Goal: Task Accomplishment & Management: Use online tool/utility

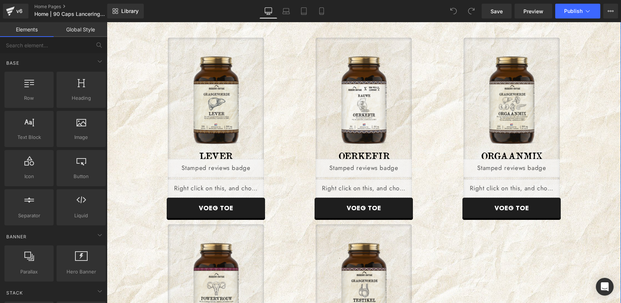
scroll to position [477, 0]
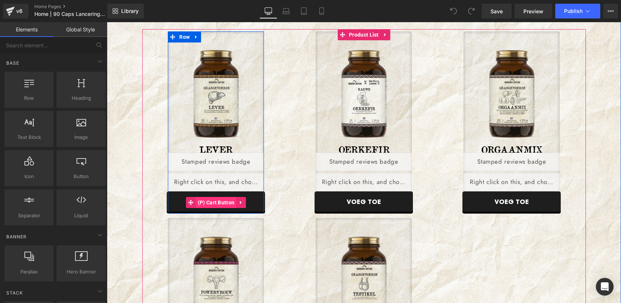
click at [218, 200] on span "(P) Cart Button" at bounding box center [216, 202] width 41 height 11
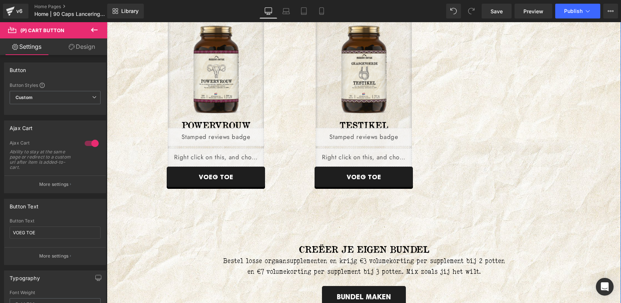
scroll to position [694, 0]
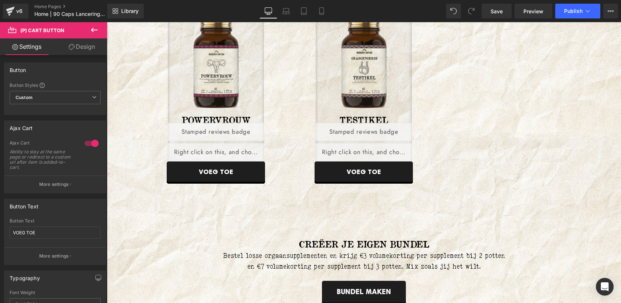
click at [93, 31] on icon at bounding box center [94, 30] width 7 height 4
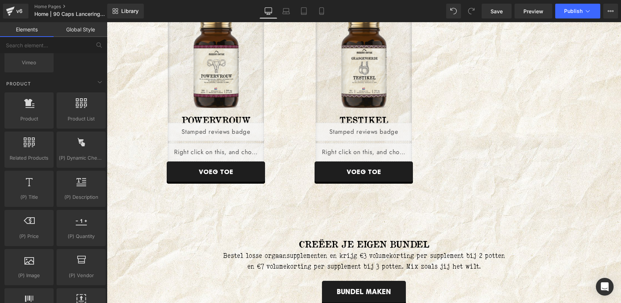
scroll to position [614, 0]
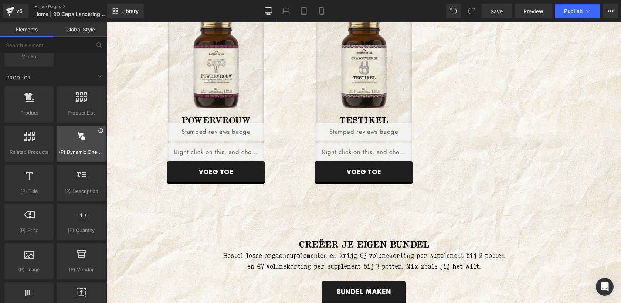
click at [98, 132] on icon at bounding box center [101, 131] width 6 height 6
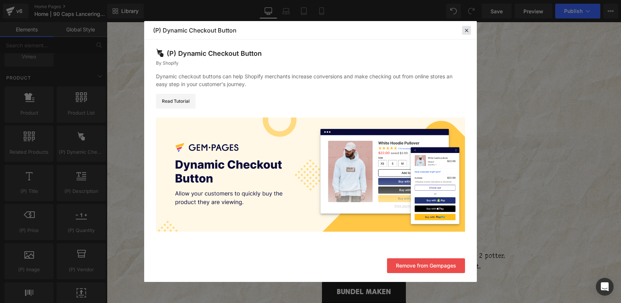
click at [467, 32] on icon at bounding box center [466, 30] width 7 height 7
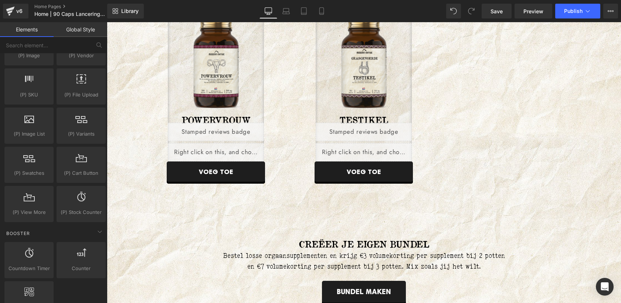
scroll to position [828, 0]
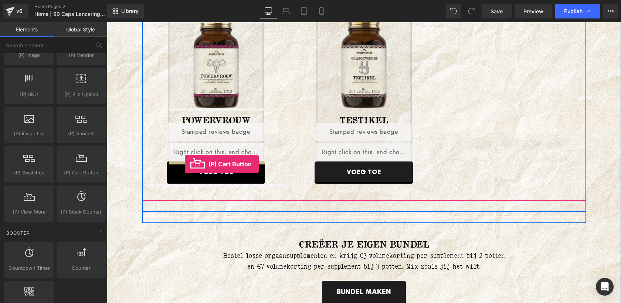
drag, startPoint x: 184, startPoint y: 190, endPoint x: 185, endPoint y: 164, distance: 25.5
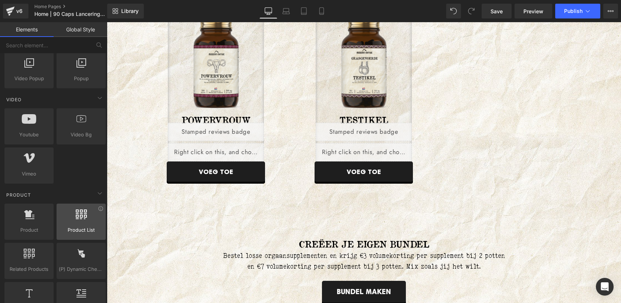
scroll to position [497, 0]
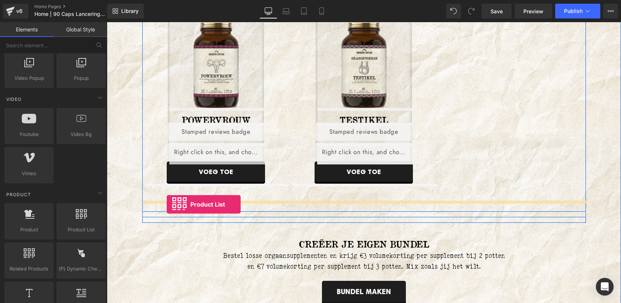
drag, startPoint x: 180, startPoint y: 240, endPoint x: 166, endPoint y: 203, distance: 39.2
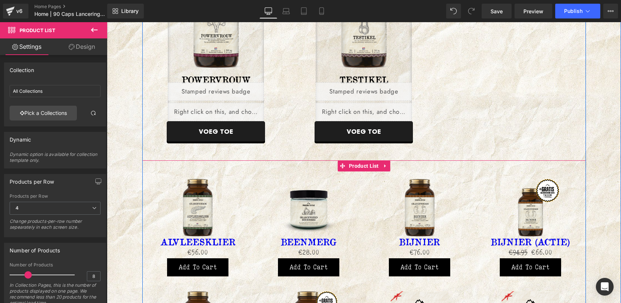
scroll to position [733, 0]
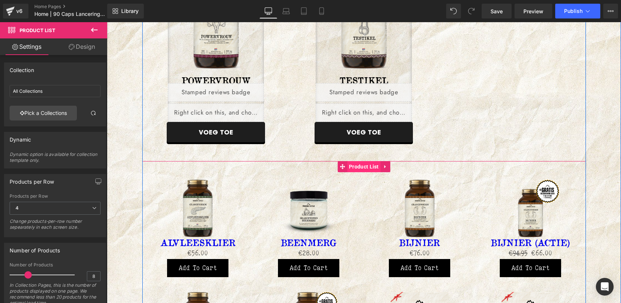
click at [358, 167] on span "Product List" at bounding box center [364, 166] width 34 height 11
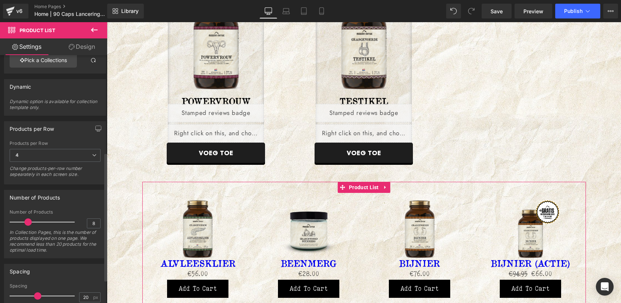
scroll to position [0, 0]
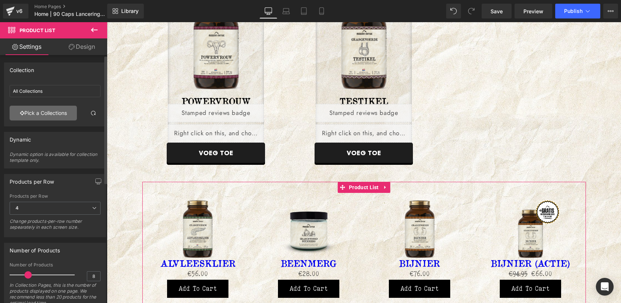
click at [40, 116] on link "Pick a Collections" at bounding box center [43, 113] width 67 height 15
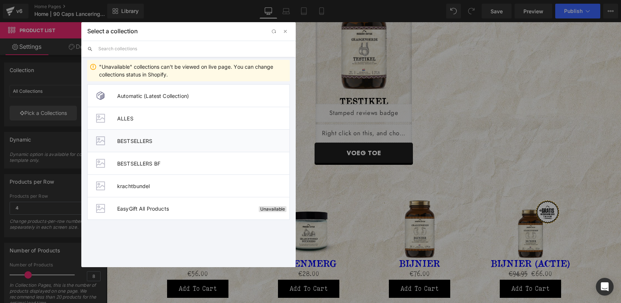
click at [139, 143] on span "BESTSELLERS" at bounding box center [203, 141] width 172 height 6
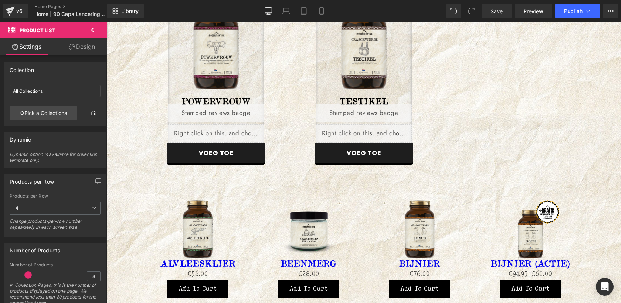
type input "BESTSELLERS"
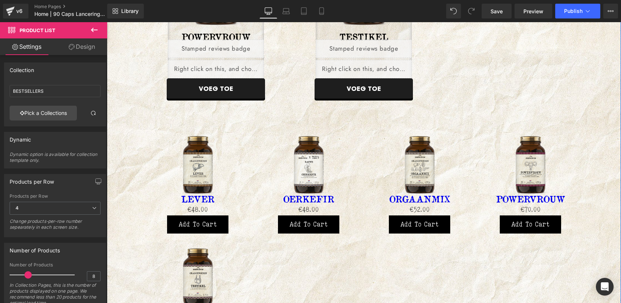
scroll to position [778, 0]
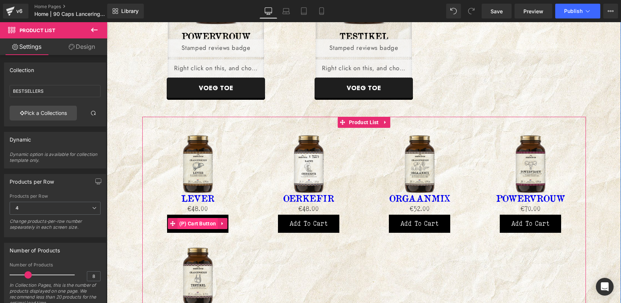
click at [200, 224] on span "(P) Cart Button" at bounding box center [197, 223] width 41 height 11
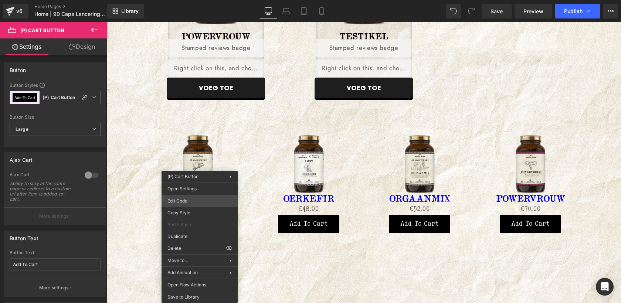
click at [205, 0] on div "(P) Cart Button You are previewing how the will restyle your page. You can not …" at bounding box center [310, 0] width 621 height 0
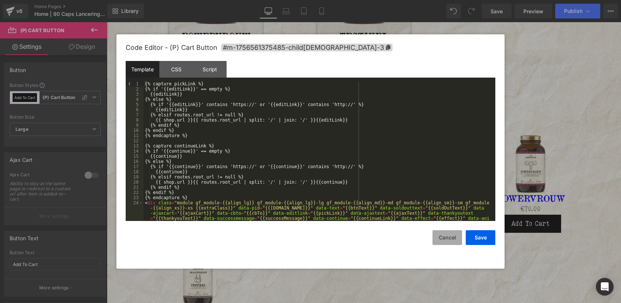
click at [447, 236] on button "Cancel" at bounding box center [448, 237] width 30 height 15
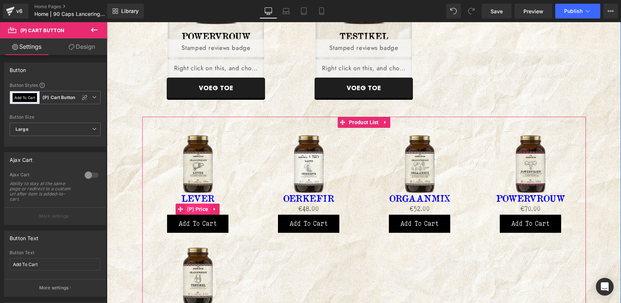
click at [202, 209] on span "(P) Price" at bounding box center [197, 209] width 25 height 11
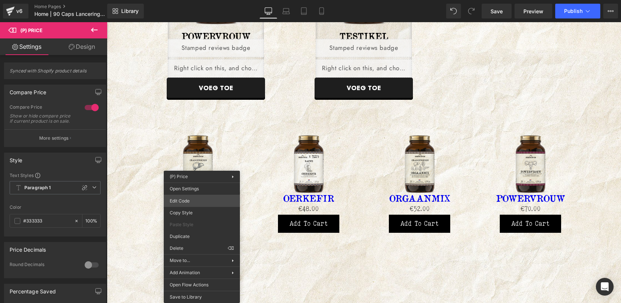
click at [203, 0] on div "(P) Price You are previewing how the will restyle your page. You can not edit E…" at bounding box center [310, 0] width 621 height 0
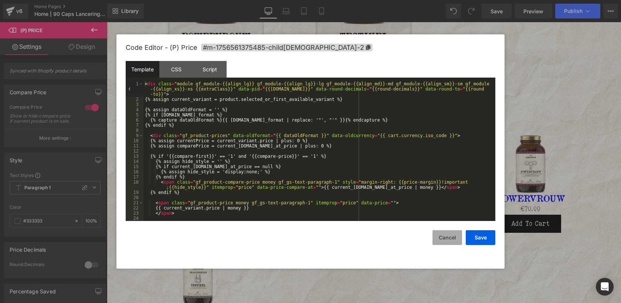
click at [452, 239] on button "Cancel" at bounding box center [448, 237] width 30 height 15
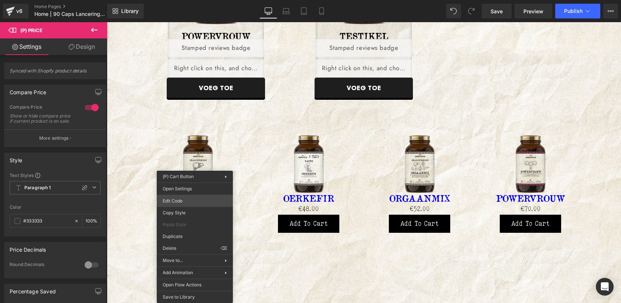
click at [200, 0] on div "(P) Price You are previewing how the will restyle your page. You can not edit E…" at bounding box center [310, 0] width 621 height 0
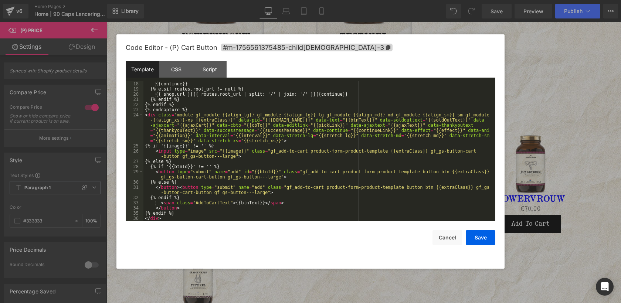
scroll to position [88, 0]
click at [452, 239] on button "Cancel" at bounding box center [448, 237] width 30 height 15
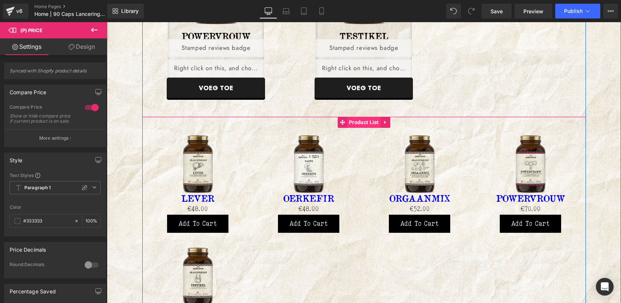
click at [364, 122] on span "Product List" at bounding box center [364, 122] width 34 height 11
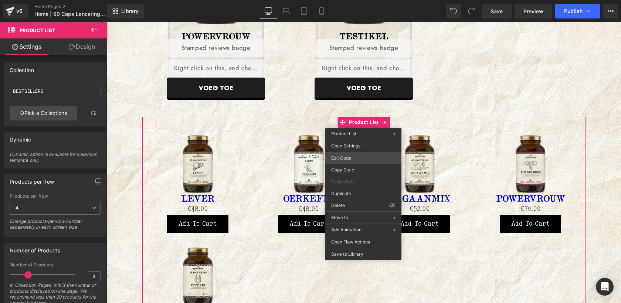
click at [359, 0] on div "Product List You are previewing how the will restyle your page. You can not edi…" at bounding box center [310, 0] width 621 height 0
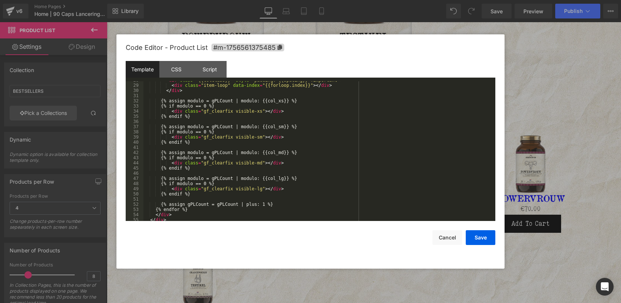
scroll to position [155, 0]
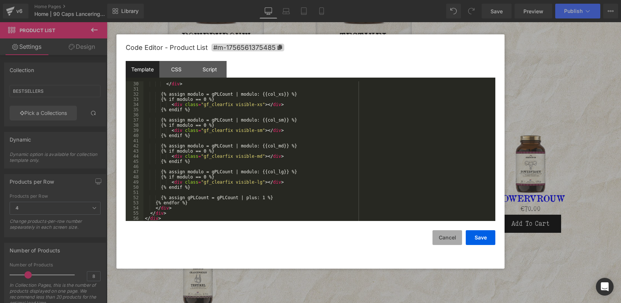
click at [449, 234] on button "Cancel" at bounding box center [448, 237] width 30 height 15
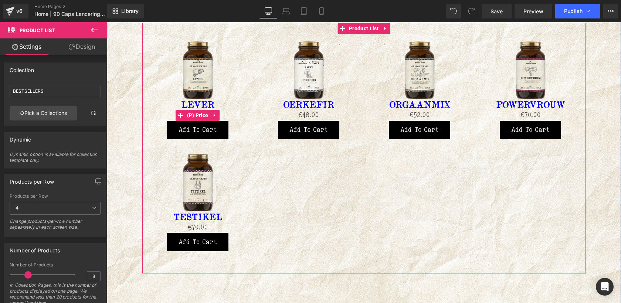
scroll to position [879, 0]
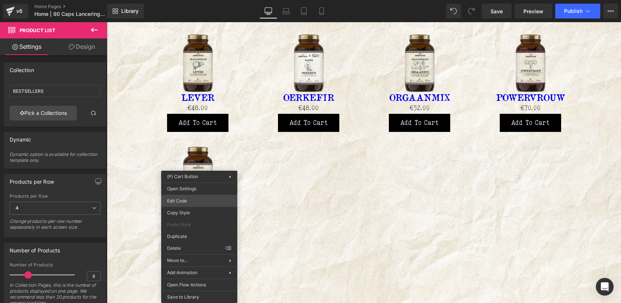
click at [192, 0] on div "Product List You are previewing how the will restyle your page. You can not edi…" at bounding box center [310, 0] width 621 height 0
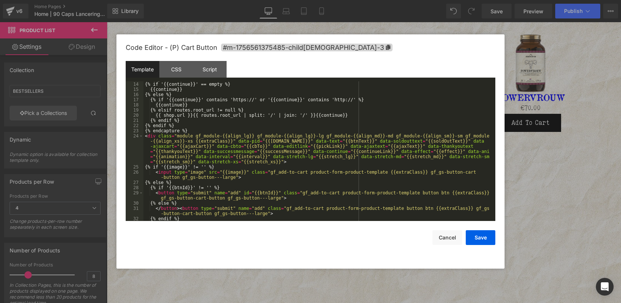
scroll to position [88, 0]
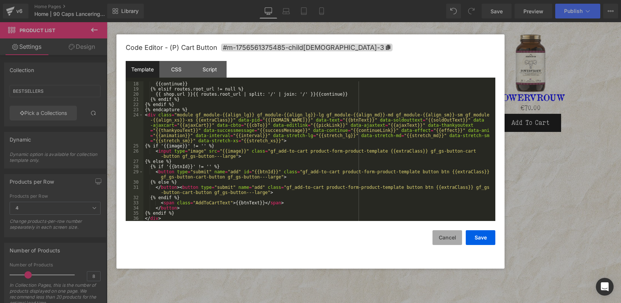
click at [448, 239] on button "Cancel" at bounding box center [448, 237] width 30 height 15
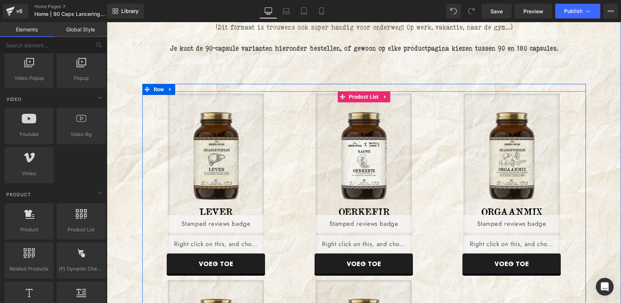
scroll to position [414, 0]
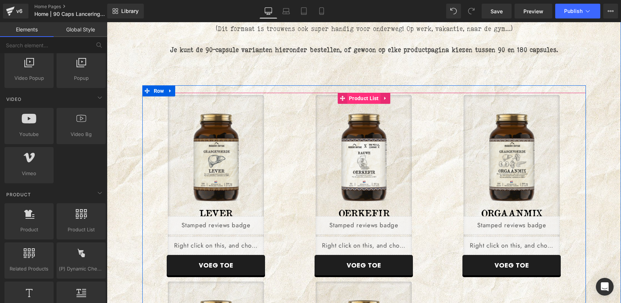
click at [364, 100] on span "Product List" at bounding box center [364, 98] width 34 height 11
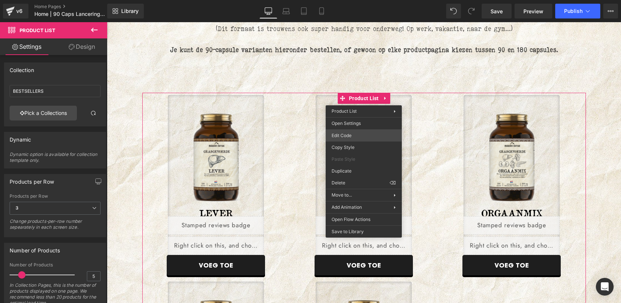
click at [345, 0] on div "Product List You are previewing how the will restyle your page. You can not edi…" at bounding box center [310, 0] width 621 height 0
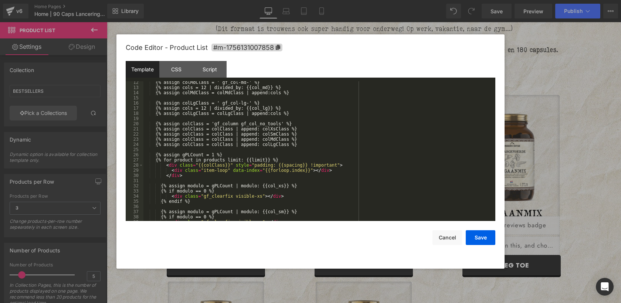
scroll to position [65, 0]
drag, startPoint x: 160, startPoint y: 159, endPoint x: 294, endPoint y: 158, distance: 134.2
click at [294, 158] on div "{% assign colMdClass = ' gf_col-md-' %} {% assign cols = 12 | divided_by: {{col…" at bounding box center [317, 154] width 349 height 150
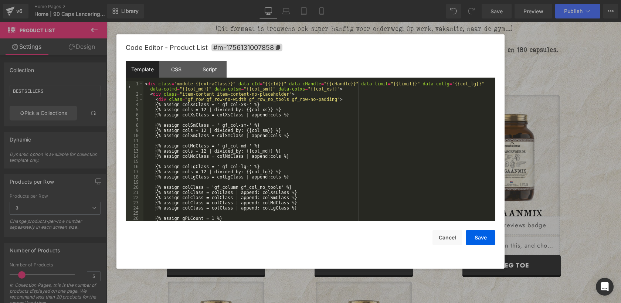
scroll to position [0, 0]
click at [204, 66] on div "Script" at bounding box center [210, 69] width 34 height 17
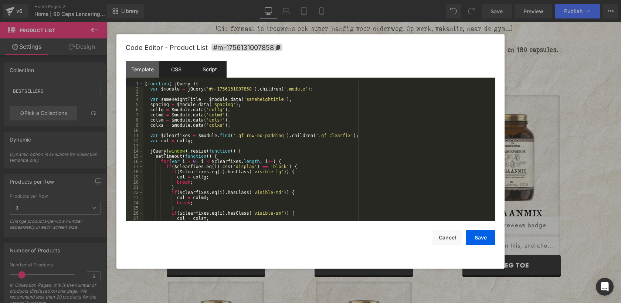
click at [182, 72] on div "CSS" at bounding box center [176, 69] width 34 height 17
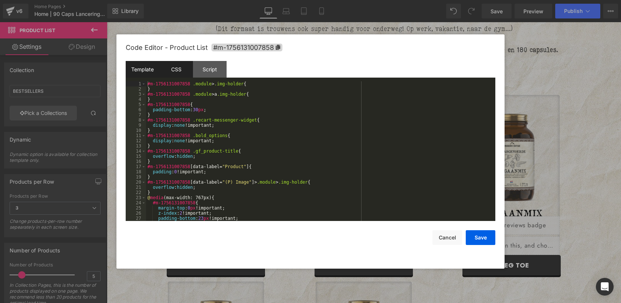
click at [143, 72] on div "Template" at bounding box center [143, 69] width 34 height 17
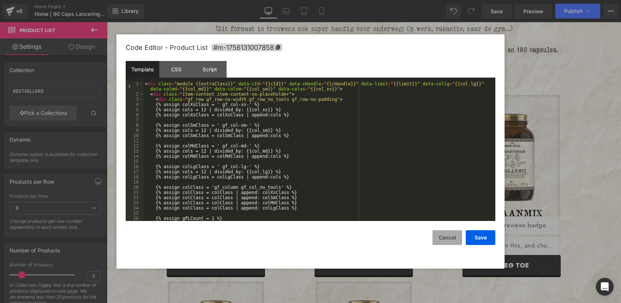
click at [445, 236] on button "Cancel" at bounding box center [448, 237] width 30 height 15
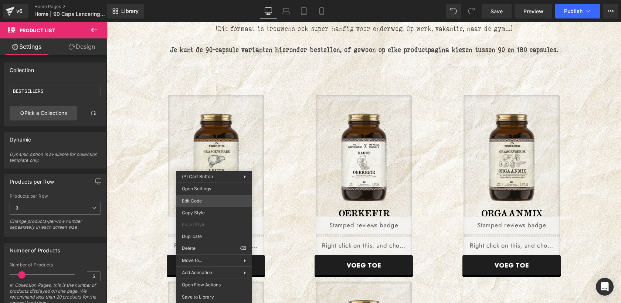
click at [215, 0] on div "Product List You are previewing how the will restyle your page. You can not edi…" at bounding box center [310, 0] width 621 height 0
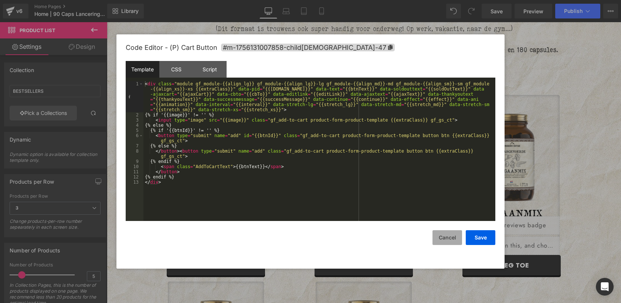
click at [451, 235] on button "Cancel" at bounding box center [448, 237] width 30 height 15
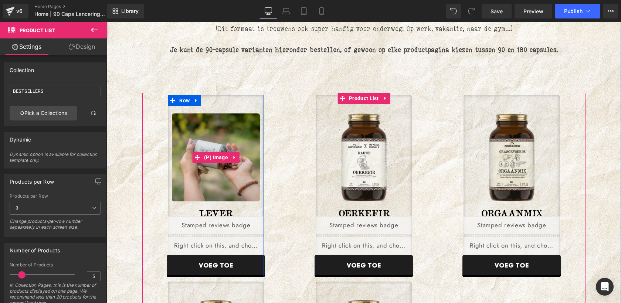
click at [212, 121] on img at bounding box center [216, 158] width 88 height 88
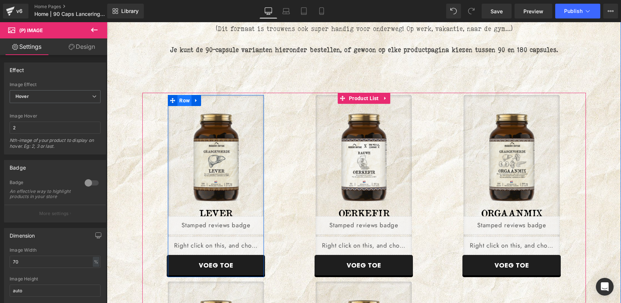
click at [185, 101] on span "Row" at bounding box center [184, 100] width 14 height 11
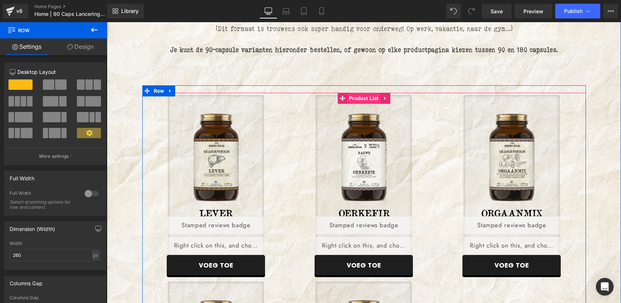
click at [363, 99] on span "Product List" at bounding box center [364, 98] width 34 height 11
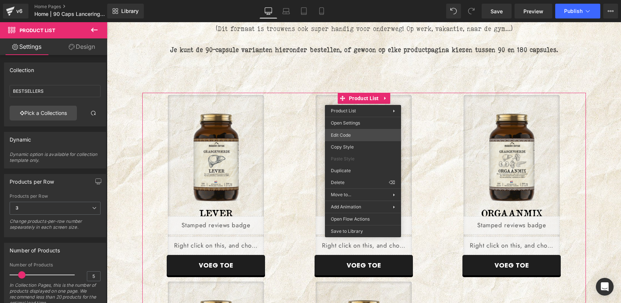
click at [357, 0] on div "Product List You are previewing how the will restyle your page. You can not edi…" at bounding box center [310, 0] width 621 height 0
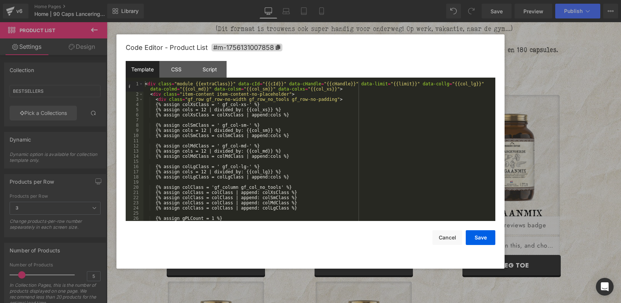
scroll to position [53, 0]
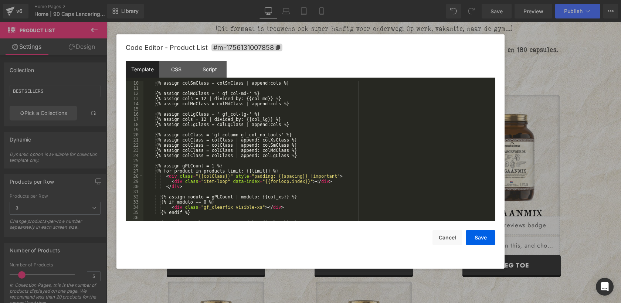
click at [235, 166] on div "{% assign colSmClass = colSmClass | append:cols %} {% assign colMdClass = ' gf_…" at bounding box center [317, 156] width 349 height 150
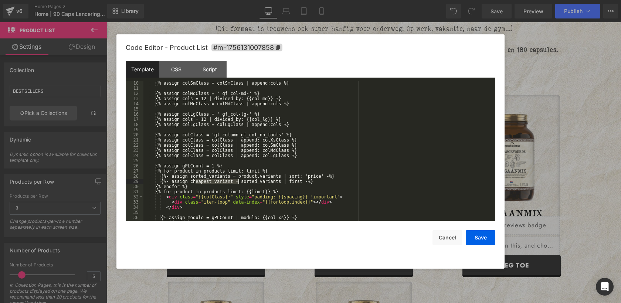
drag, startPoint x: 196, startPoint y: 181, endPoint x: 239, endPoint y: 181, distance: 42.5
click at [239, 181] on div "{% assign colSmClass = colSmClass | append:cols %} {% assign colMdClass = ' gf_…" at bounding box center [317, 156] width 349 height 150
drag, startPoint x: 209, startPoint y: 192, endPoint x: 230, endPoint y: 192, distance: 21.5
click at [230, 192] on div "{% assign colSmClass = colSmClass | append:cols %} {% assign colMdClass = ' gf_…" at bounding box center [317, 156] width 349 height 150
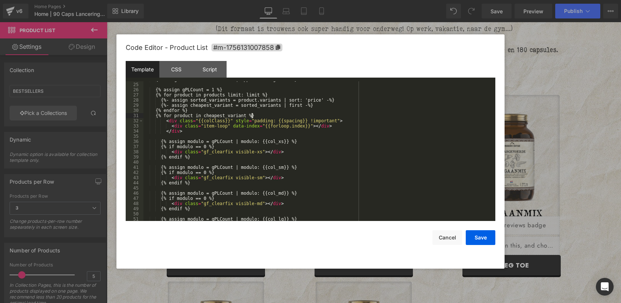
scroll to position [129, 0]
click at [485, 238] on button "Save" at bounding box center [481, 237] width 30 height 15
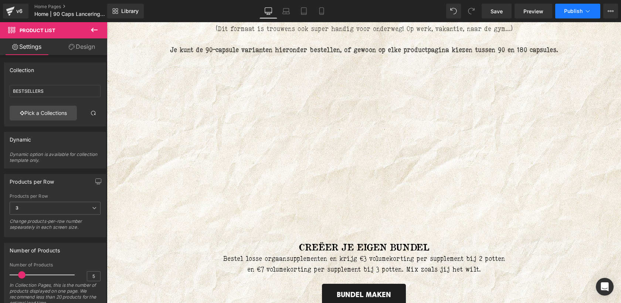
click at [573, 13] on span "Publish" at bounding box center [573, 11] width 18 height 6
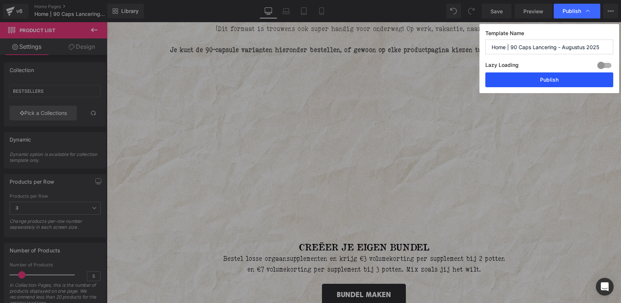
click at [547, 82] on button "Publish" at bounding box center [550, 79] width 128 height 15
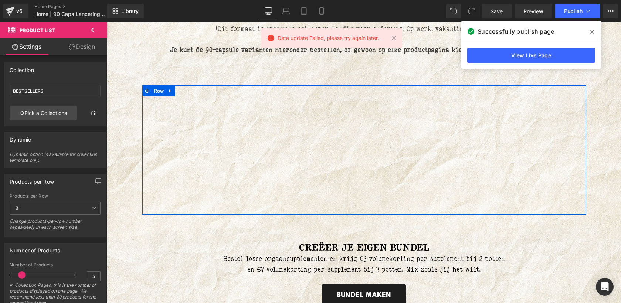
click at [335, 125] on div "{% assign modulo = gPLCount | modulo: 2 %} {% if modulo == 0 %} {% endif %} {% …" at bounding box center [364, 148] width 444 height 111
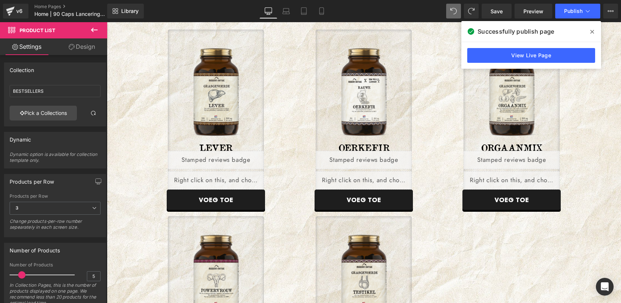
scroll to position [423, 0]
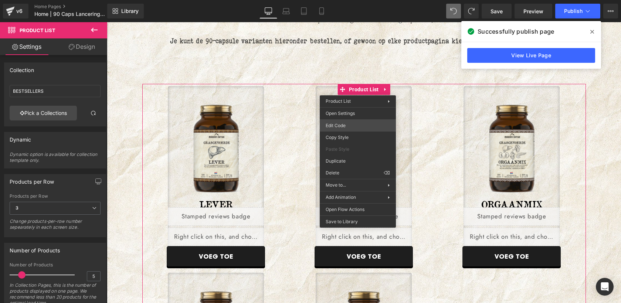
click at [345, 0] on div "Product List You are previewing how the will restyle your page. You can not edi…" at bounding box center [310, 0] width 621 height 0
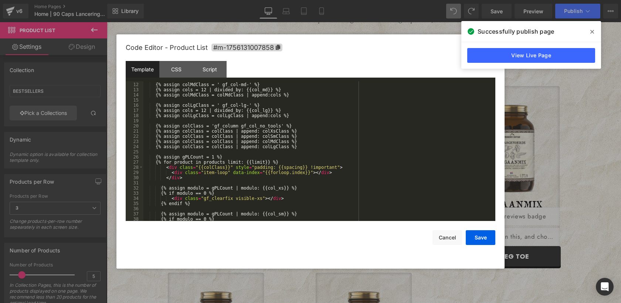
scroll to position [62, 0]
click at [267, 154] on div "{% assign colMdClass = ' gf_col-md-' %} {% assign cols = 12 | divided_by: {{col…" at bounding box center [317, 156] width 349 height 150
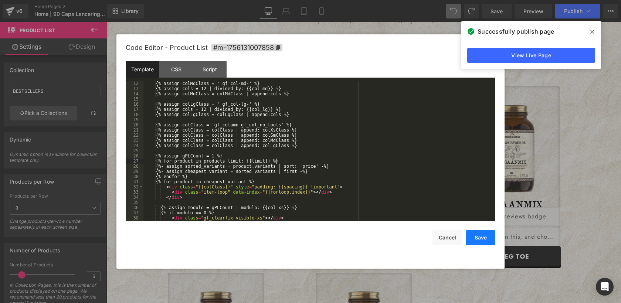
click at [479, 234] on button "Save" at bounding box center [481, 237] width 30 height 15
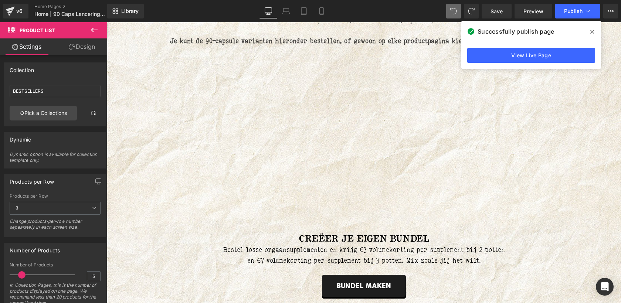
click at [591, 31] on icon at bounding box center [593, 32] width 4 height 6
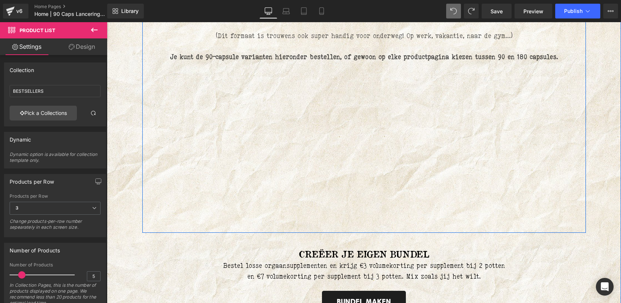
scroll to position [404, 0]
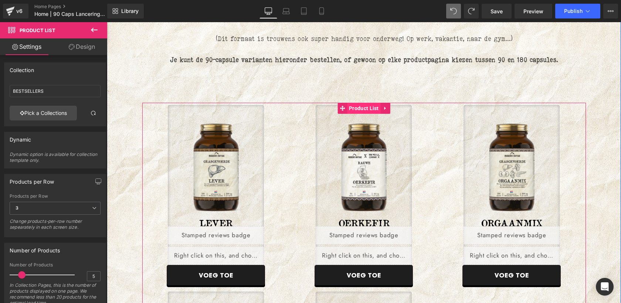
click at [368, 106] on span "Product List" at bounding box center [364, 108] width 34 height 11
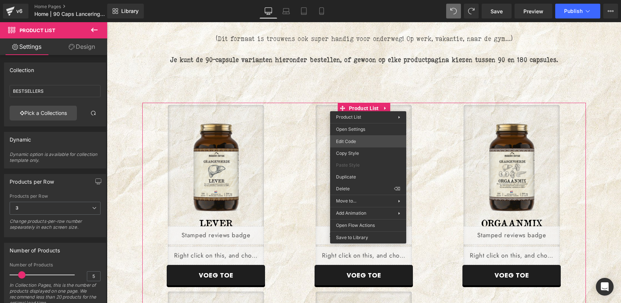
click at [352, 0] on div "Product List You are previewing how the will restyle your page. You can not edi…" at bounding box center [310, 0] width 621 height 0
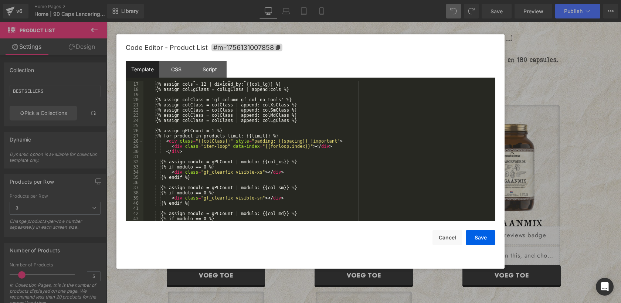
scroll to position [92, 0]
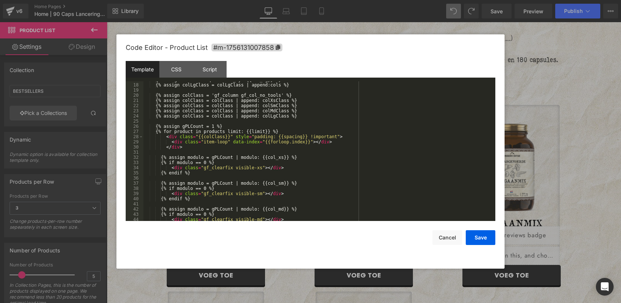
click at [234, 125] on div "{% assign cols = 12 | divided_by: {{col_lg}} %} {% assign colLgClass = colLgCla…" at bounding box center [317, 152] width 349 height 150
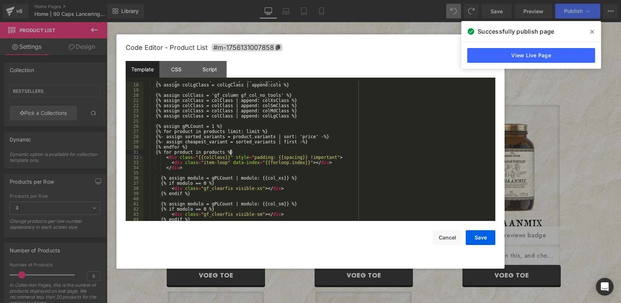
click at [265, 130] on div "{% assign cols = 12 | divided_by: {{col_lg}} %} {% assign colLgClass = colLgCla…" at bounding box center [317, 152] width 349 height 150
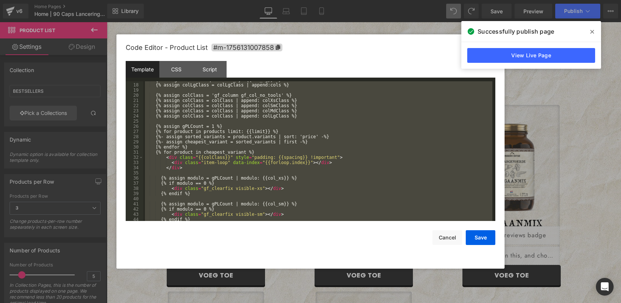
click at [294, 149] on div "{% assign cols = 12 | divided_by: {{col_lg}} %} {% assign colLgClass = colLgCla…" at bounding box center [317, 152] width 349 height 150
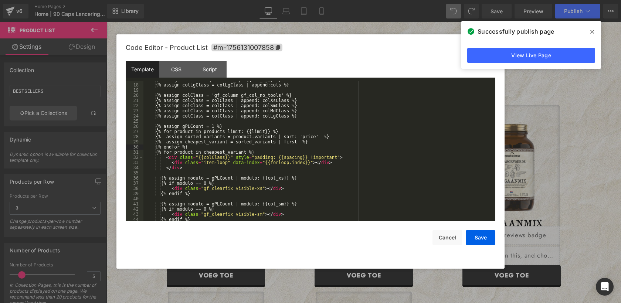
click at [165, 147] on div "{% assign cols = 12 | divided_by: {{col_lg}} %} {% assign colLgClass = colLgCla…" at bounding box center [317, 152] width 349 height 150
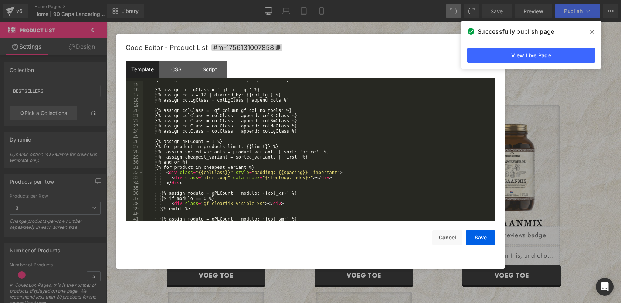
scroll to position [78, 0]
click at [275, 145] on div "{% assign colLgClass = ' gf_col-lg-' %} {% assign cols = 12 | divided_by: {{col…" at bounding box center [317, 156] width 349 height 150
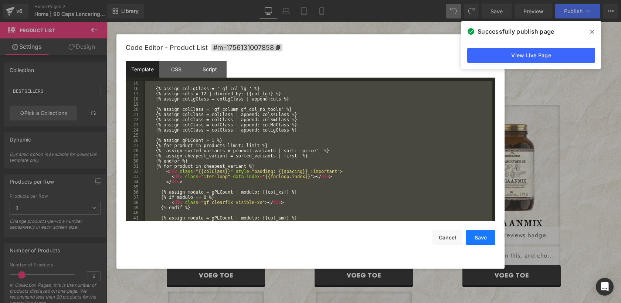
click at [477, 240] on button "Save" at bounding box center [481, 237] width 30 height 15
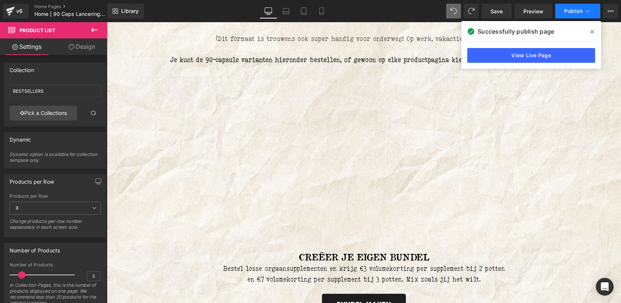
click at [570, 8] on span "Publish" at bounding box center [573, 11] width 18 height 6
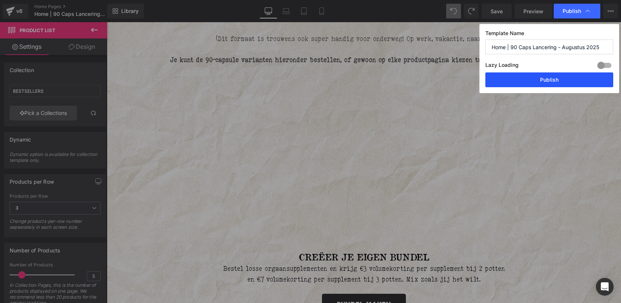
click at [543, 80] on button "Publish" at bounding box center [550, 79] width 128 height 15
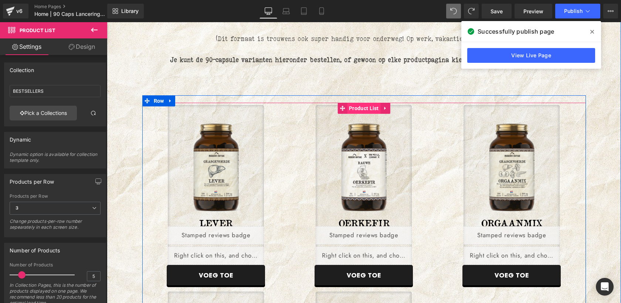
click at [356, 108] on span "Product List" at bounding box center [364, 108] width 34 height 11
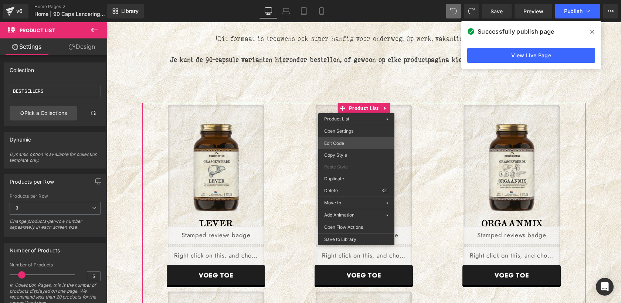
click at [339, 0] on div "Product List You are previewing how the will restyle your page. You can not edi…" at bounding box center [310, 0] width 621 height 0
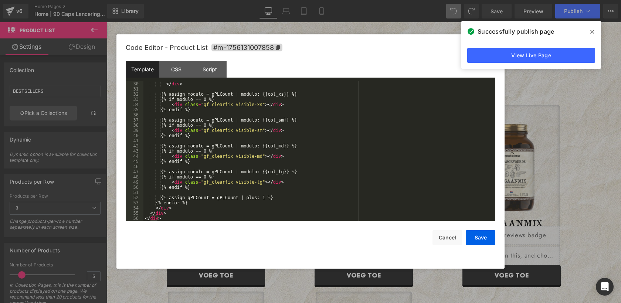
scroll to position [155, 0]
click at [311, 154] on div "< div class = "item-loop" data-index = "{{forloop.index}}" > </ div > </ div > …" at bounding box center [317, 152] width 349 height 150
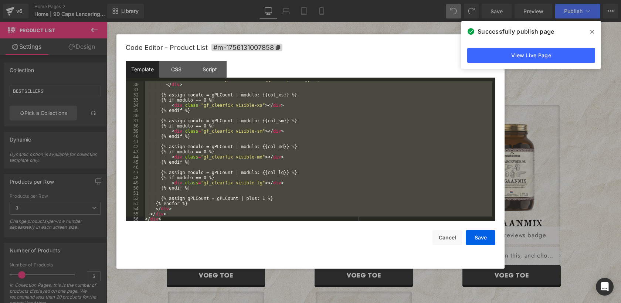
click at [269, 150] on div "< div class = "item-loop" data-index = "{{forloop.index}}" > </ div > </ div > …" at bounding box center [317, 152] width 349 height 150
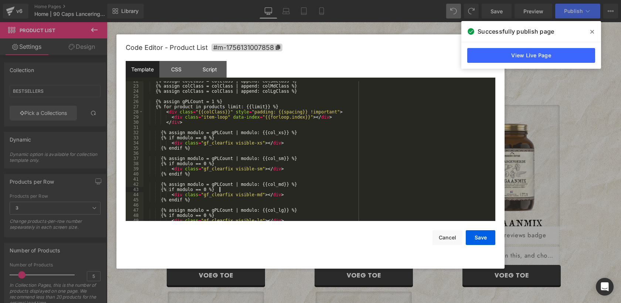
scroll to position [114, 0]
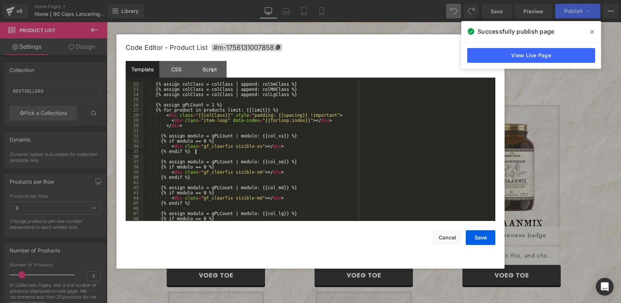
click at [269, 150] on div "{% assign colClass = colClass | append: colXsClass %} {% assign colClass = colC…" at bounding box center [317, 152] width 349 height 150
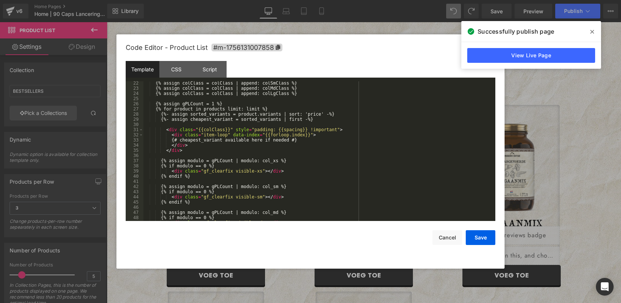
scroll to position [115, 0]
click at [171, 145] on div "{% assign colClass = colClass | append: colSmClass %} {% assign colClass = colC…" at bounding box center [317, 156] width 349 height 150
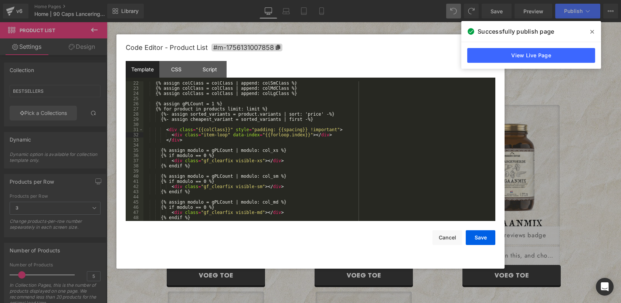
scroll to position [108, 0]
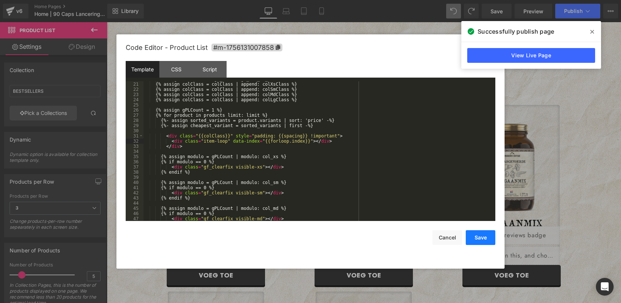
click at [483, 235] on button "Save" at bounding box center [481, 237] width 30 height 15
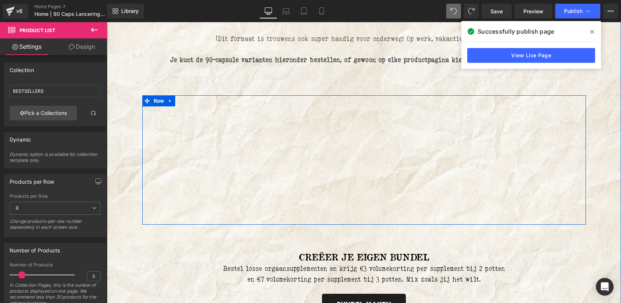
click at [294, 145] on div "{% assign modulo = gPLCount | modulo: col_xs %} {% if modulo == 0 %} {% endif %…" at bounding box center [364, 158] width 444 height 111
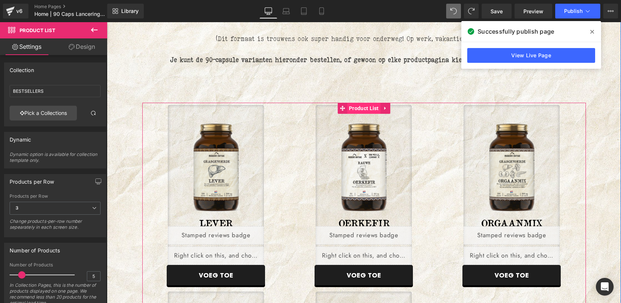
click at [357, 112] on span "Product List" at bounding box center [364, 108] width 34 height 11
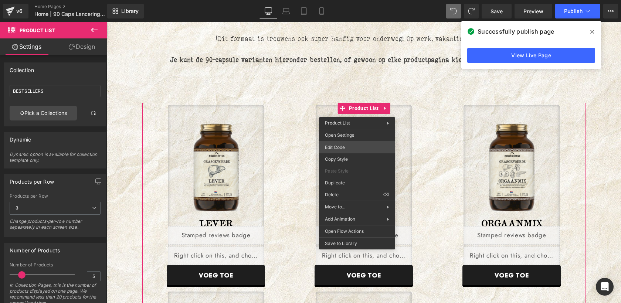
click at [344, 0] on div "Product List You are previewing how the will restyle your page. You can not edi…" at bounding box center [310, 0] width 621 height 0
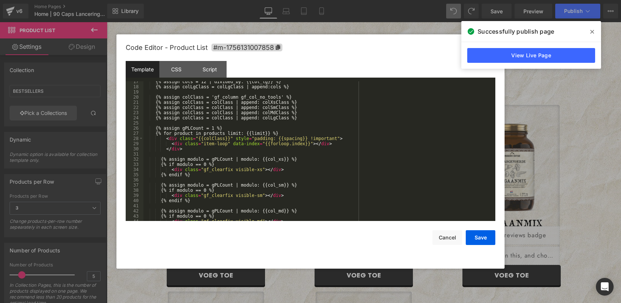
scroll to position [90, 0]
drag, startPoint x: 209, startPoint y: 135, endPoint x: 231, endPoint y: 133, distance: 21.5
click at [231, 133] on div "{% assign cols = 12 | divided_by: {{col_lg}} %} {% assign colLgClass = colLgCla…" at bounding box center [317, 154] width 349 height 150
click at [481, 235] on button "Save" at bounding box center [481, 237] width 30 height 15
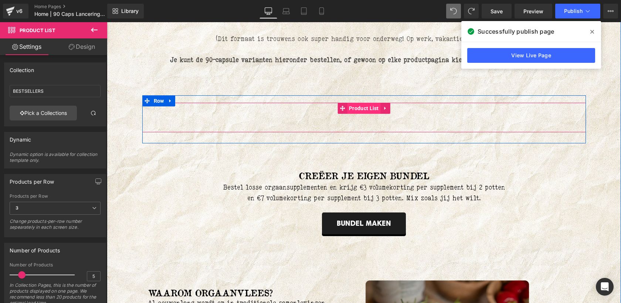
click at [356, 113] on span "Product List" at bounding box center [364, 108] width 34 height 11
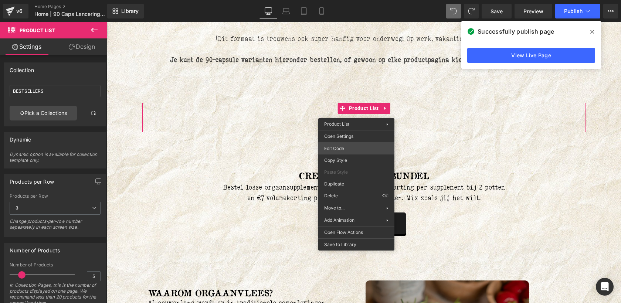
click at [344, 0] on div "Product List You are previewing how the will restyle your page. You can not edi…" at bounding box center [310, 0] width 621 height 0
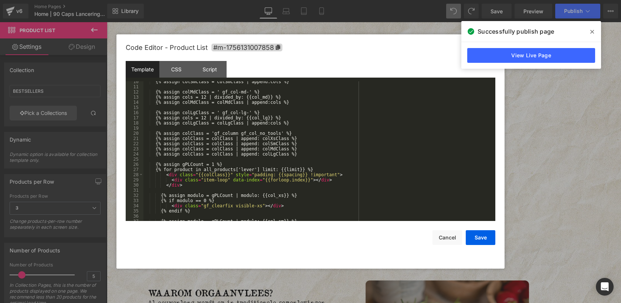
scroll to position [54, 0]
click at [477, 234] on button "Save" at bounding box center [481, 237] width 30 height 15
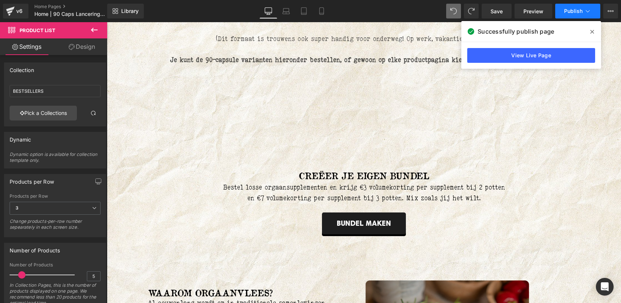
click at [575, 13] on span "Publish" at bounding box center [573, 11] width 18 height 6
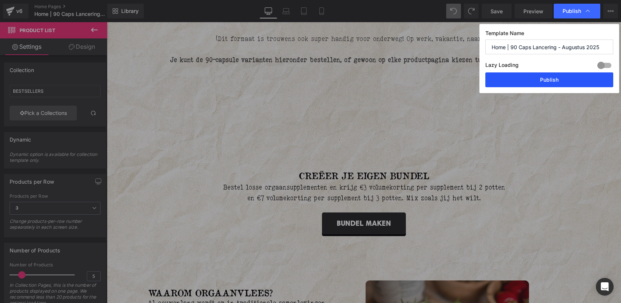
click at [551, 77] on button "Publish" at bounding box center [550, 79] width 128 height 15
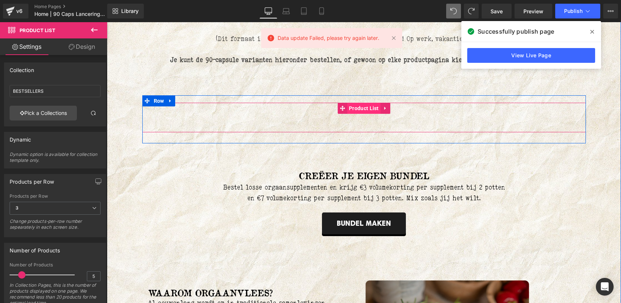
click at [365, 106] on span "Product List" at bounding box center [364, 108] width 34 height 11
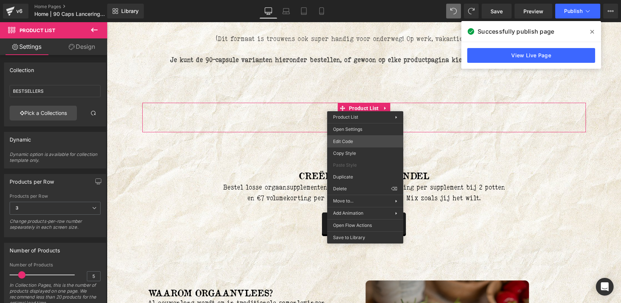
click at [361, 0] on div "Product List You are previewing how the will restyle your page. You can not edi…" at bounding box center [310, 0] width 621 height 0
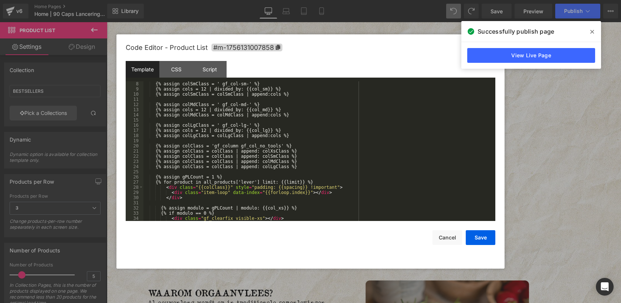
scroll to position [43, 0]
click at [265, 179] on div "{% assign colSmClass = ' gf_col-sm-' %} {% assign cols = 12 | divided_by: {{col…" at bounding box center [317, 155] width 349 height 150
click at [473, 238] on button "Save" at bounding box center [481, 237] width 30 height 15
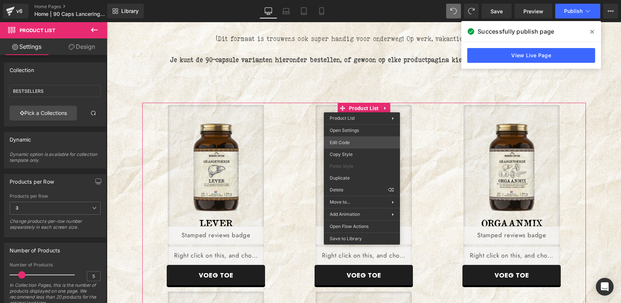
click at [349, 0] on div "Product List You are previewing how the will restyle your page. You can not edi…" at bounding box center [310, 0] width 621 height 0
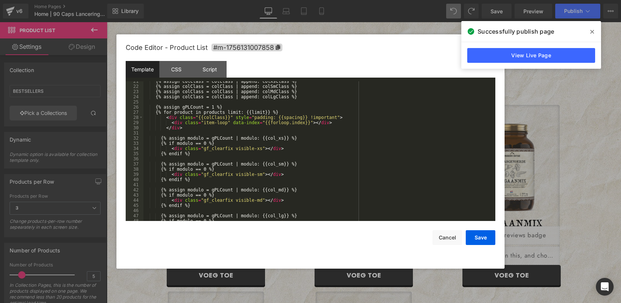
scroll to position [112, 0]
click at [243, 102] on div "{% assign colClass = colClass | append: colXsClass %} {% assign colClass = colC…" at bounding box center [317, 153] width 349 height 150
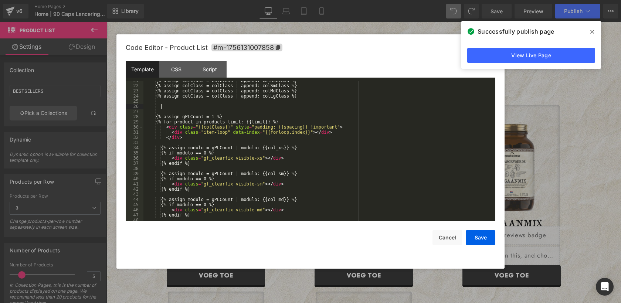
paste textarea
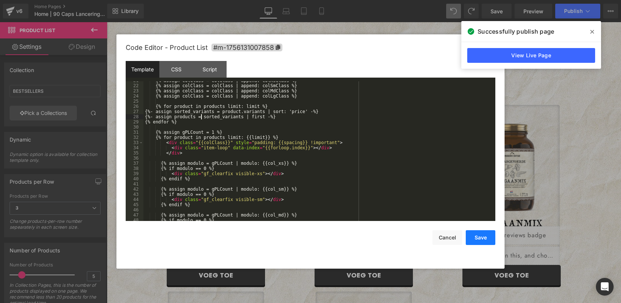
click at [480, 236] on button "Save" at bounding box center [481, 237] width 30 height 15
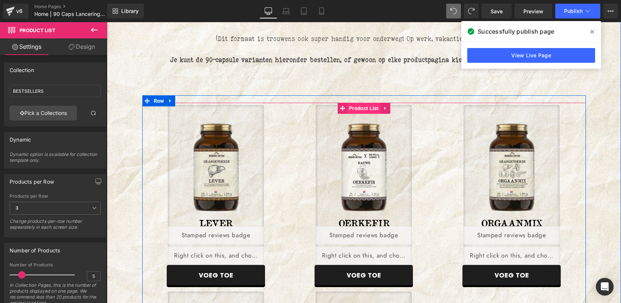
click at [359, 110] on span "Product List" at bounding box center [364, 108] width 34 height 11
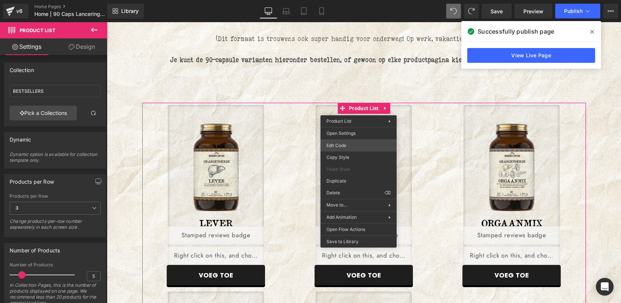
click at [350, 0] on div "Product List You are previewing how the will restyle your page. You can not edi…" at bounding box center [310, 0] width 621 height 0
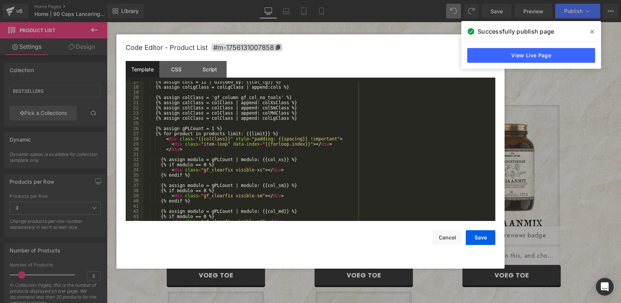
scroll to position [90, 0]
click at [255, 126] on div "{% assign cols = 12 | divided_by: {{col_lg}} %} {% assign colLgClass = colLgCla…" at bounding box center [317, 154] width 349 height 150
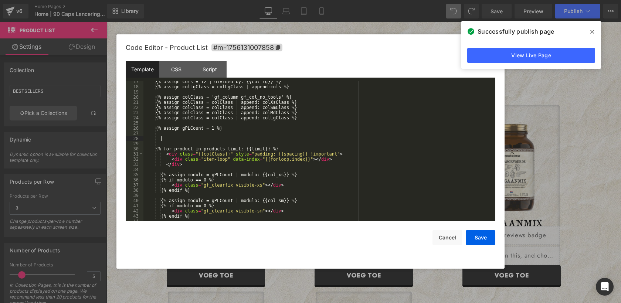
paste textarea
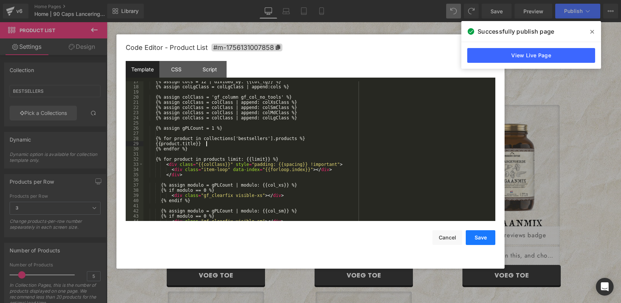
click at [485, 243] on button "Save" at bounding box center [481, 237] width 30 height 15
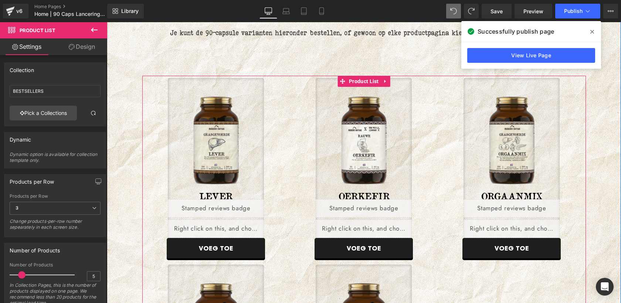
scroll to position [416, 0]
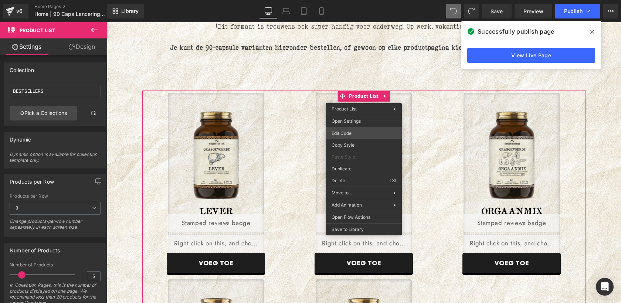
click at [351, 0] on div "Product List You are previewing how the will restyle your page. You can not edi…" at bounding box center [310, 0] width 621 height 0
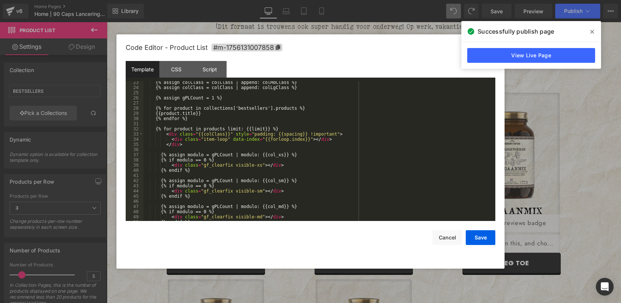
scroll to position [119, 0]
drag, startPoint x: 159, startPoint y: 111, endPoint x: 315, endPoint y: 109, distance: 155.3
click at [315, 109] on div "{% assign colClass = colClass | append: colMdClass %} {% assign colClass = colC…" at bounding box center [317, 156] width 349 height 150
click at [282, 116] on div "{% assign colClass = colClass | append: colMdClass %} {% assign colClass = colC…" at bounding box center [317, 156] width 349 height 150
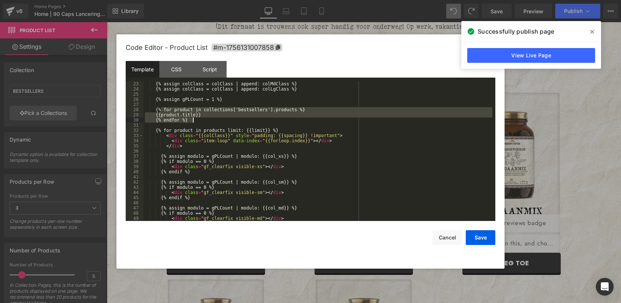
drag, startPoint x: 162, startPoint y: 109, endPoint x: 198, endPoint y: 118, distance: 37.0
click at [198, 118] on div "{% assign colClass = colClass | append: colMdClass %} {% assign colClass = colC…" at bounding box center [317, 156] width 349 height 150
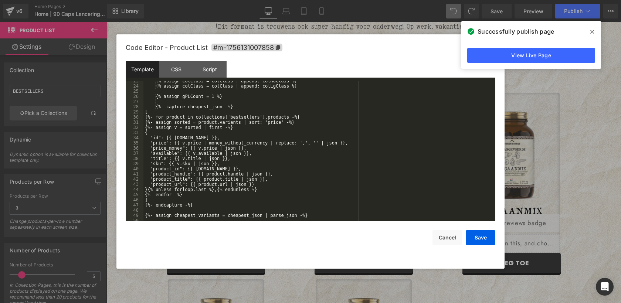
scroll to position [111, 0]
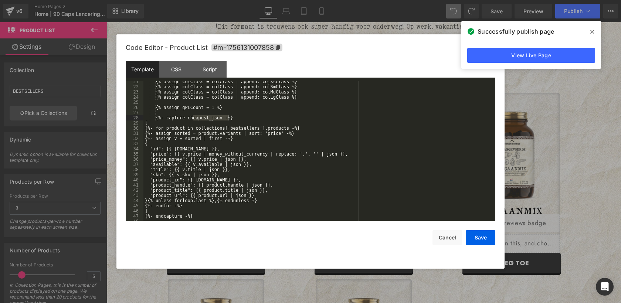
drag, startPoint x: 193, startPoint y: 119, endPoint x: 227, endPoint y: 118, distance: 34.4
click at [227, 118] on div "{% assign colClass = colClass | append: colXsClass %} {% assign colClass = colC…" at bounding box center [317, 154] width 349 height 150
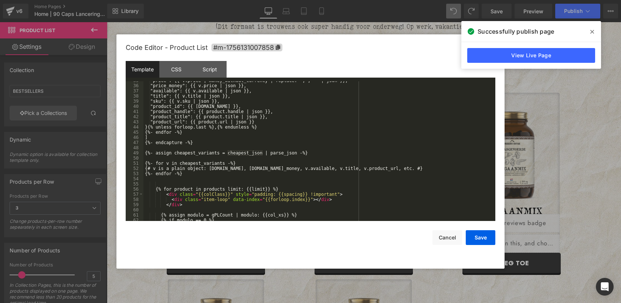
scroll to position [185, 0]
drag, startPoint x: 228, startPoint y: 152, endPoint x: 262, endPoint y: 152, distance: 34.0
click at [262, 152] on div ""price": {{ v.price | money_without_currency | replace: ',', '' | json }}, "pri…" at bounding box center [317, 153] width 349 height 150
drag, startPoint x: 209, startPoint y: 190, endPoint x: 230, endPoint y: 188, distance: 20.4
click at [230, 188] on div ""price": {{ v.price | money_without_currency | replace: ',', '' | json }}, "pri…" at bounding box center [317, 153] width 349 height 150
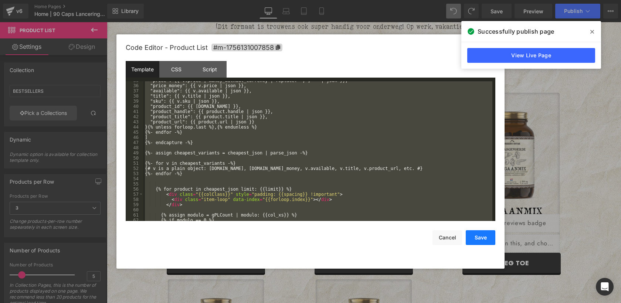
click at [478, 239] on button "Save" at bounding box center [481, 237] width 30 height 15
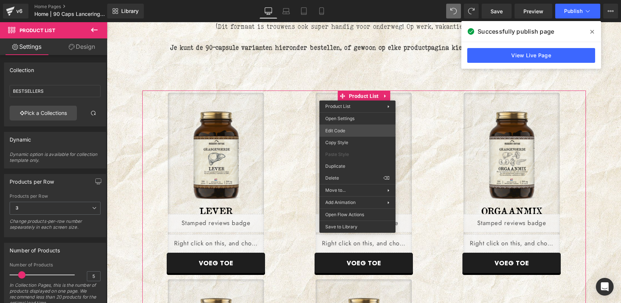
click at [344, 0] on div "Product List You are previewing how the will restyle your page. You can not edi…" at bounding box center [310, 0] width 621 height 0
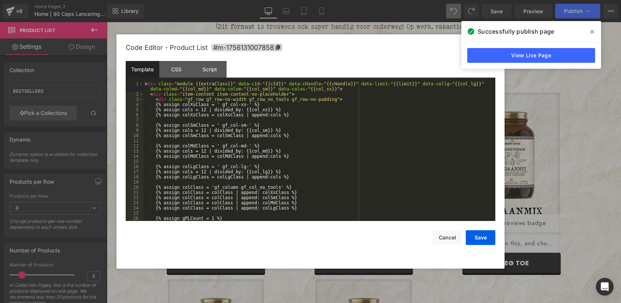
click at [312, 148] on div "< div class = "module {{extraClass}}" data-cId = "{{cId}}" data-cHandle = "{{cH…" at bounding box center [317, 158] width 349 height 155
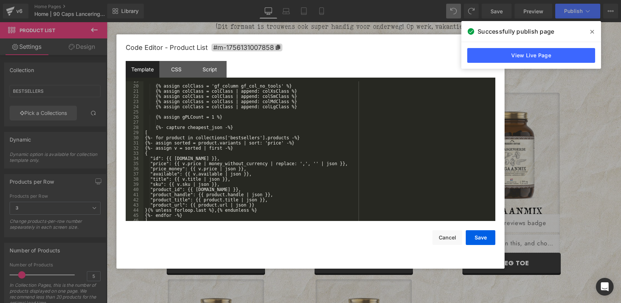
scroll to position [102, 0]
drag, startPoint x: 194, startPoint y: 127, endPoint x: 228, endPoint y: 128, distance: 34.4
click at [228, 128] on div "{% assign colClass = 'gf_column gf_col_no_tools' %} {% assign colClass = colCla…" at bounding box center [317, 152] width 349 height 150
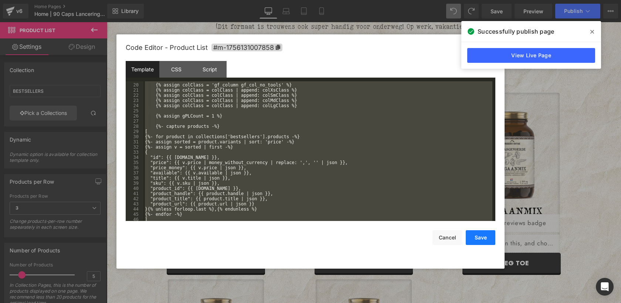
click at [479, 242] on button "Save" at bounding box center [481, 237] width 30 height 15
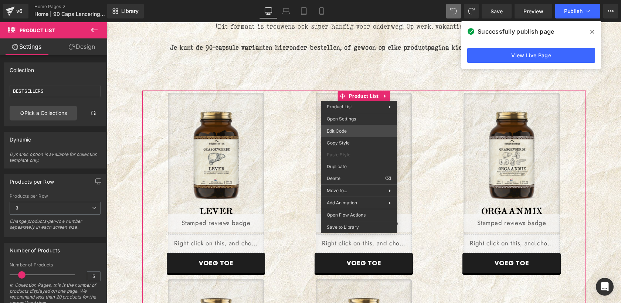
click at [345, 0] on div "Product List You are previewing how the will restyle your page. You can not edi…" at bounding box center [310, 0] width 621 height 0
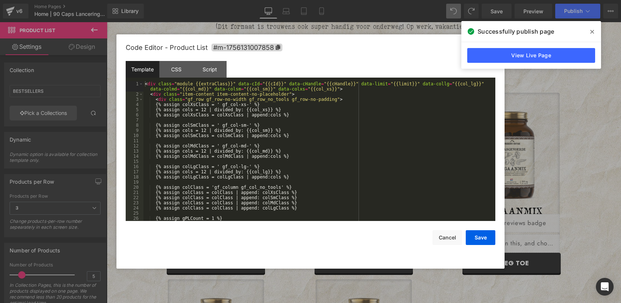
click at [317, 145] on div "< div class = "module {{extraClass}}" data-cId = "{{cId}}" data-cHandle = "{{cH…" at bounding box center [317, 158] width 349 height 155
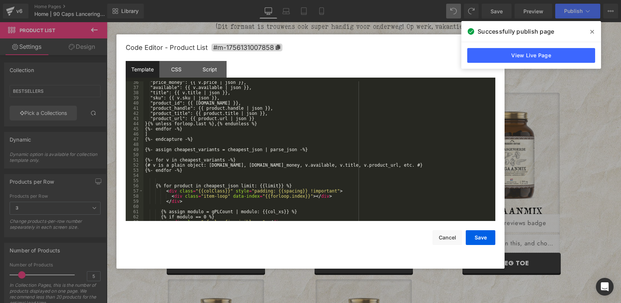
scroll to position [188, 0]
click at [262, 150] on div ""price_money": {{ v.price | json }}, "available": {{ v.available | json }}, "ti…" at bounding box center [317, 155] width 349 height 150
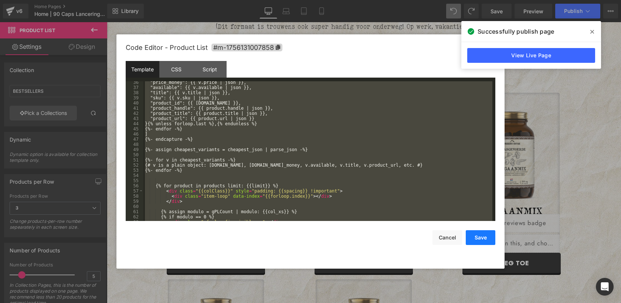
click at [479, 239] on button "Save" at bounding box center [481, 237] width 30 height 15
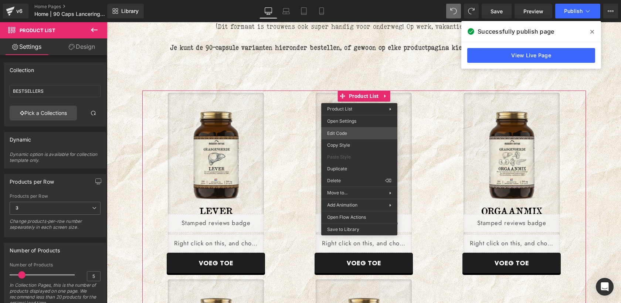
click at [345, 0] on div "Product List You are previewing how the will restyle your page. You can not edi…" at bounding box center [310, 0] width 621 height 0
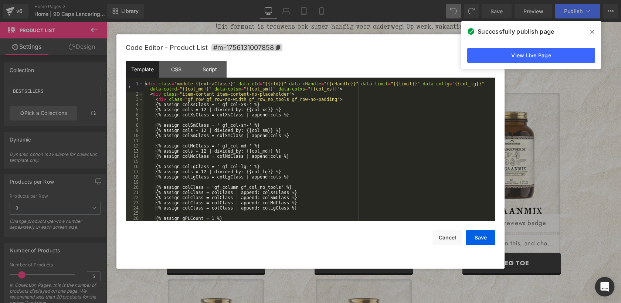
click at [603, 285] on icon "Open Intercom Messenger" at bounding box center [605, 287] width 9 height 10
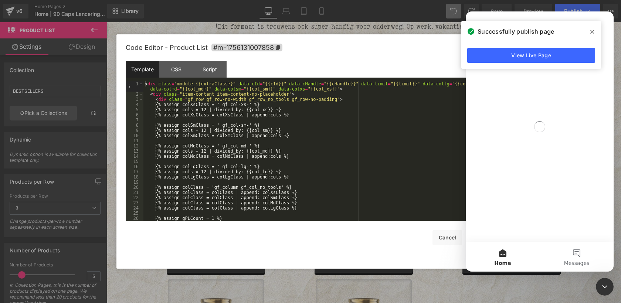
scroll to position [0, 0]
click at [593, 32] on icon at bounding box center [593, 32] width 4 height 6
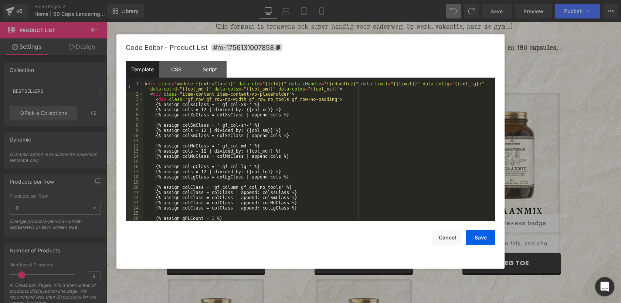
click at [606, 287] on icon "Open Intercom Messenger" at bounding box center [604, 286] width 12 height 12
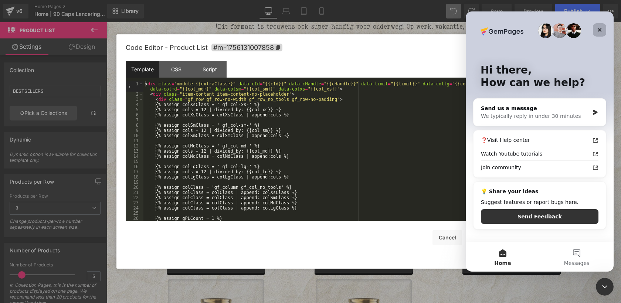
click at [600, 30] on icon "Close" at bounding box center [600, 30] width 4 height 4
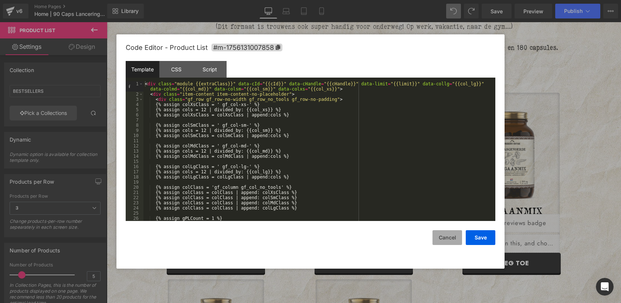
click at [445, 231] on button "Cancel" at bounding box center [448, 237] width 30 height 15
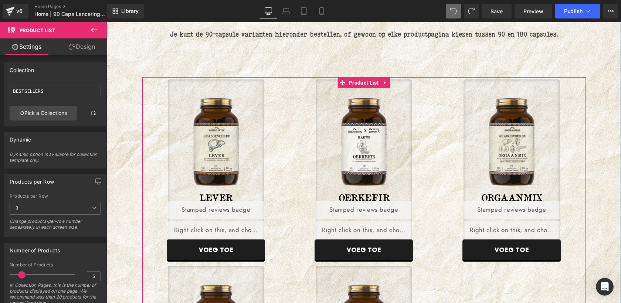
scroll to position [432, 0]
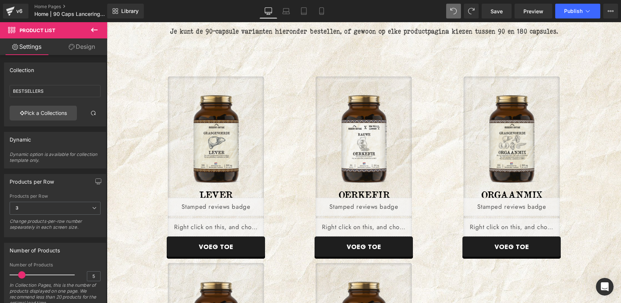
click at [92, 33] on icon at bounding box center [94, 30] width 9 height 9
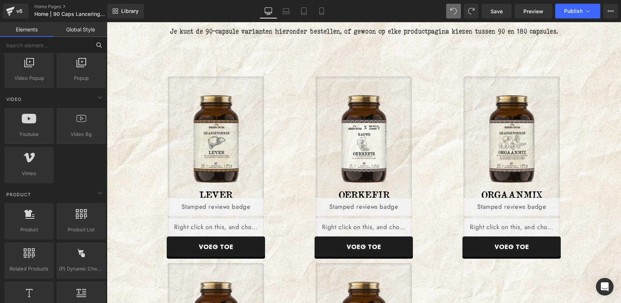
click at [61, 47] on input "text" at bounding box center [45, 45] width 91 height 16
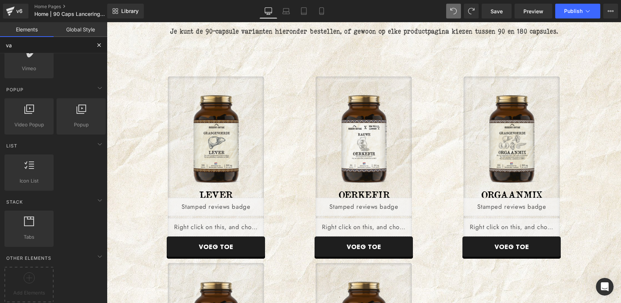
type input "var"
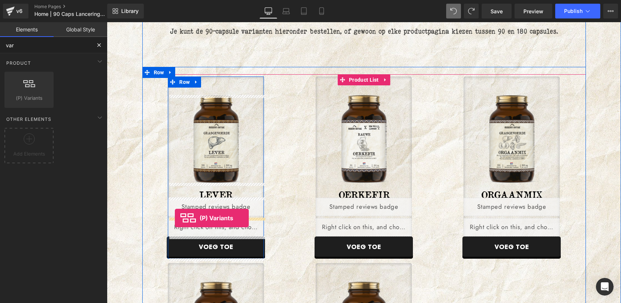
drag, startPoint x: 139, startPoint y: 115, endPoint x: 174, endPoint y: 217, distance: 108.8
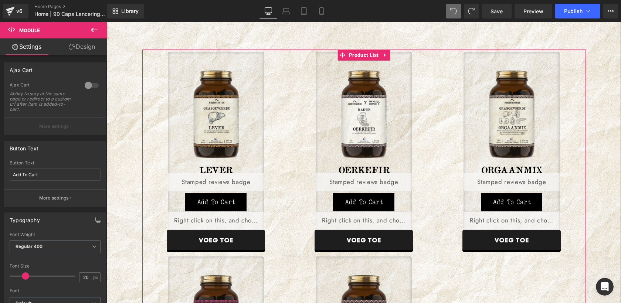
scroll to position [460, 0]
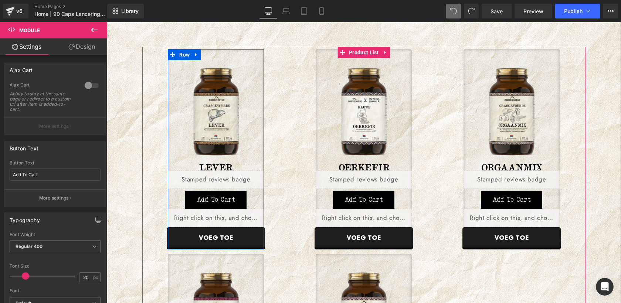
click at [223, 198] on button "Add To Cart" at bounding box center [215, 200] width 61 height 18
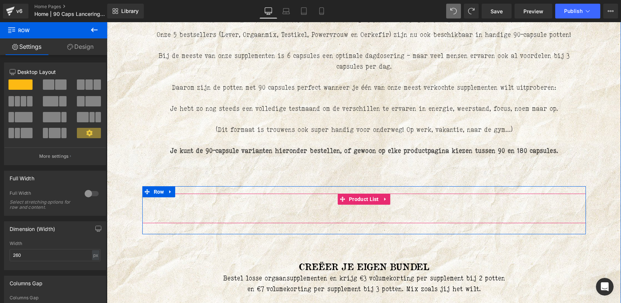
scroll to position [302, 0]
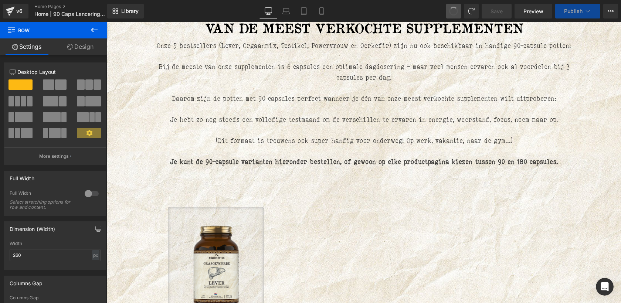
click at [454, 9] on span at bounding box center [454, 11] width 12 height 12
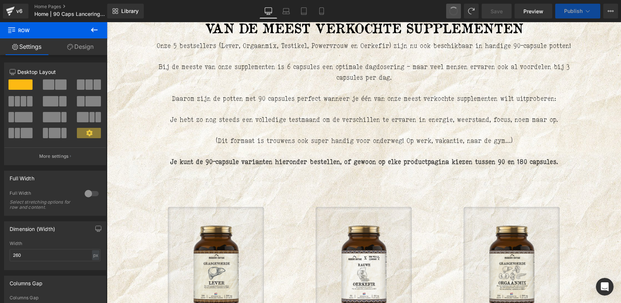
click at [454, 9] on span at bounding box center [454, 11] width 12 height 12
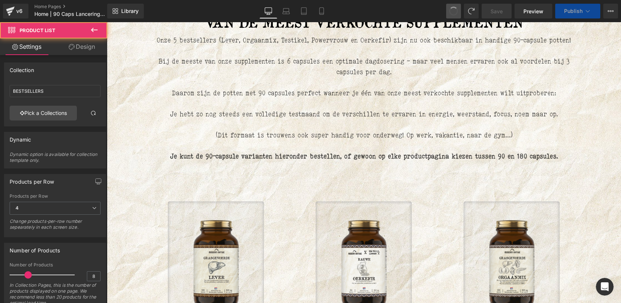
click at [454, 9] on span at bounding box center [454, 11] width 10 height 10
click at [454, 9] on span at bounding box center [453, 11] width 11 height 11
click at [454, 9] on span at bounding box center [454, 11] width 12 height 12
click at [454, 9] on span at bounding box center [454, 11] width 10 height 10
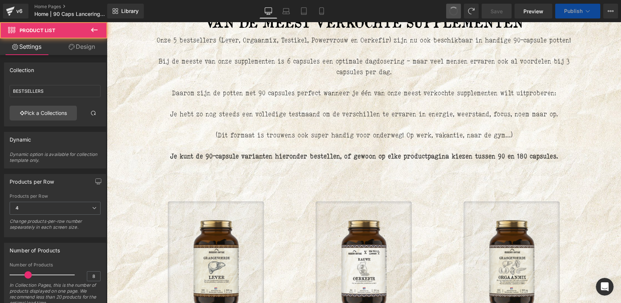
click at [454, 9] on span at bounding box center [453, 11] width 11 height 11
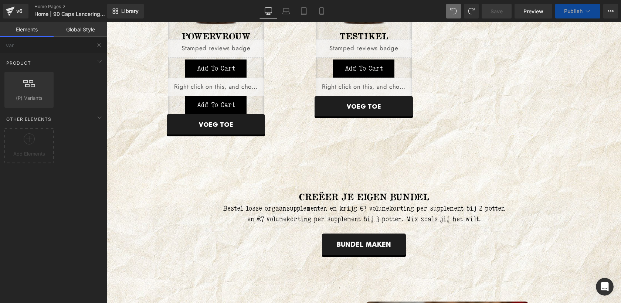
scroll to position [832, 0]
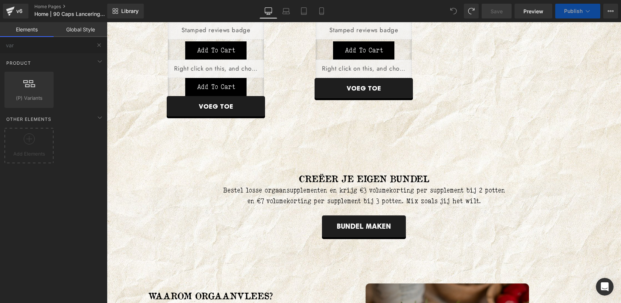
click at [454, 9] on icon at bounding box center [453, 11] width 7 height 7
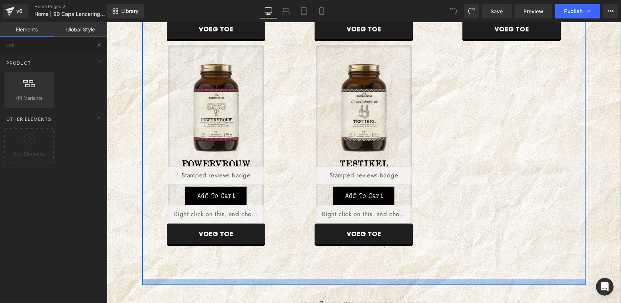
scroll to position [658, 0]
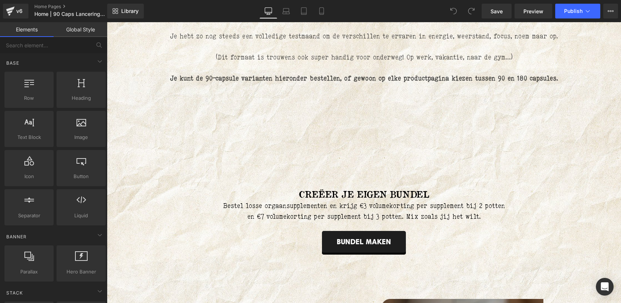
scroll to position [336, 0]
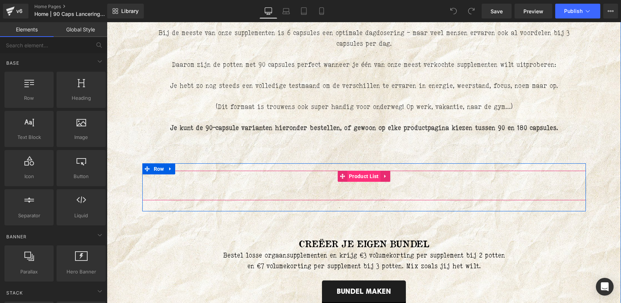
click at [364, 177] on span "Product List" at bounding box center [364, 176] width 34 height 11
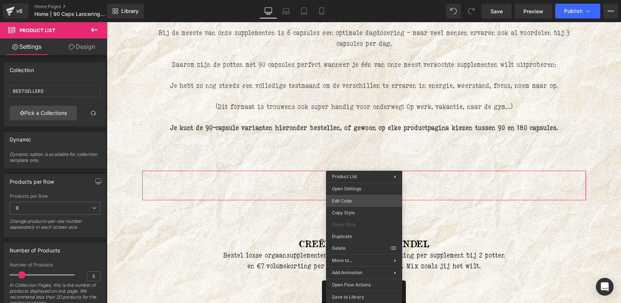
click at [352, 0] on div "Product List You are previewing how the will restyle your page. You can not edi…" at bounding box center [310, 0] width 621 height 0
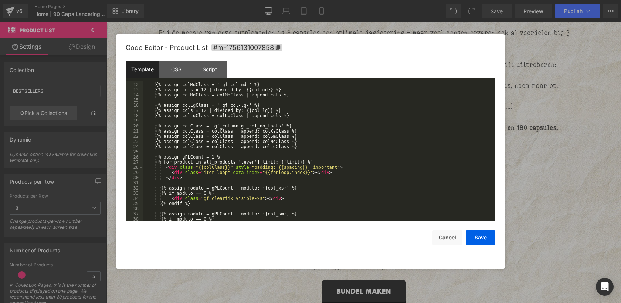
scroll to position [61, 0]
drag, startPoint x: 266, startPoint y: 160, endPoint x: 209, endPoint y: 163, distance: 56.3
click at [209, 163] on div "{% assign colMdClass = ' gf_col-md-' %} {% assign cols = 12 | divided_by: {{col…" at bounding box center [317, 152] width 349 height 150
drag, startPoint x: 209, startPoint y: 163, endPoint x: 264, endPoint y: 163, distance: 55.1
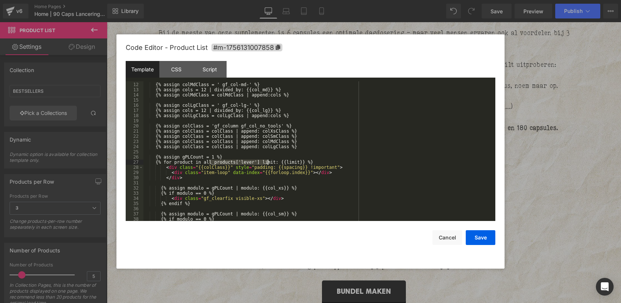
click at [265, 163] on div "{% assign colMdClass = ' gf_col-md-' %} {% assign cols = 12 | divided_by: {{col…" at bounding box center [317, 152] width 349 height 150
click at [345, 172] on div "{% assign colMdClass = ' gf_col-md-' %} {% assign cols = 12 | divided_by: {{col…" at bounding box center [317, 152] width 349 height 150
click at [477, 240] on button "Save" at bounding box center [481, 237] width 30 height 15
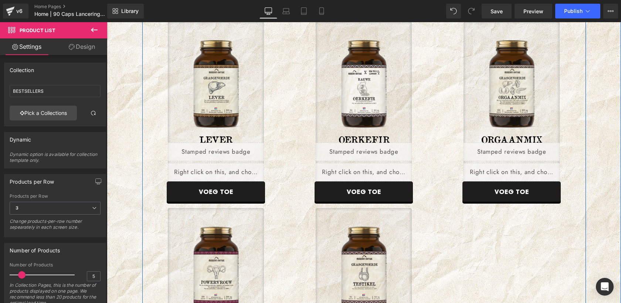
scroll to position [489, 0]
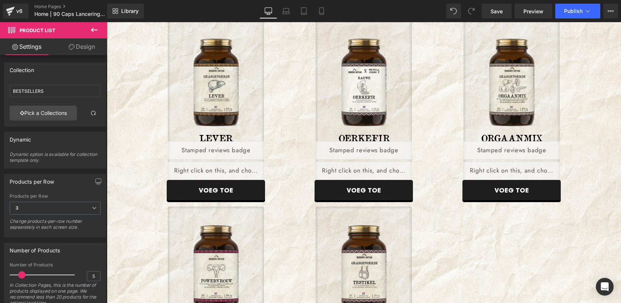
click at [92, 29] on icon at bounding box center [94, 30] width 9 height 9
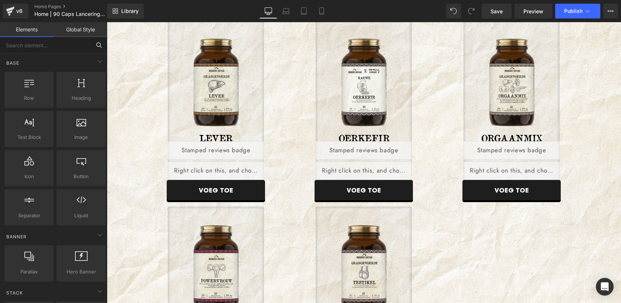
click at [68, 50] on input "text" at bounding box center [45, 45] width 91 height 16
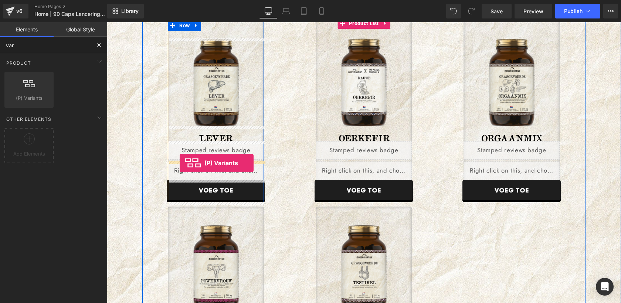
drag, startPoint x: 141, startPoint y: 110, endPoint x: 180, endPoint y: 163, distance: 66.1
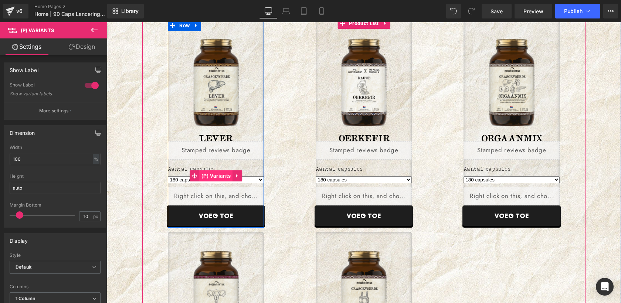
click at [223, 179] on span "(P) Variants" at bounding box center [216, 175] width 33 height 11
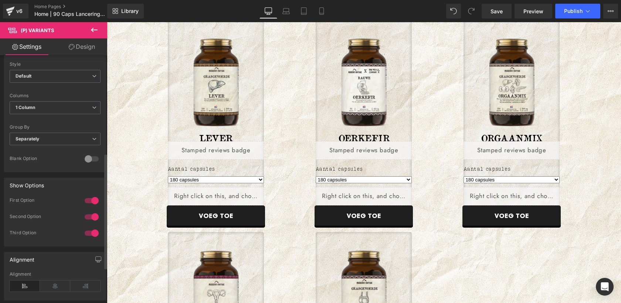
scroll to position [185, 0]
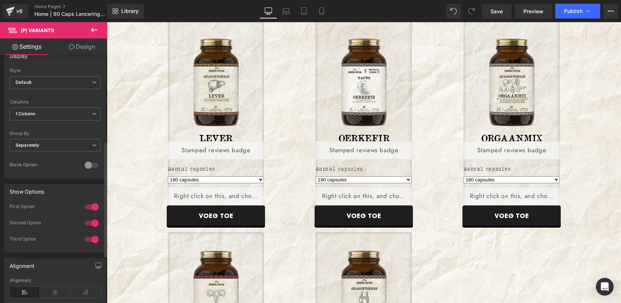
click at [87, 205] on div at bounding box center [92, 207] width 18 height 12
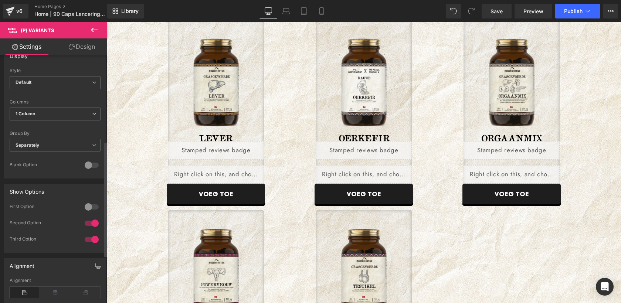
click at [93, 207] on div at bounding box center [92, 207] width 18 height 12
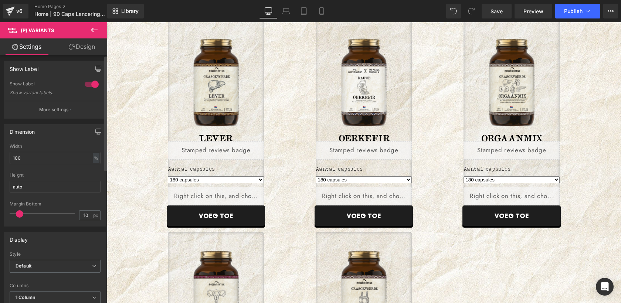
scroll to position [0, 0]
click at [58, 109] on p "More settings" at bounding box center [54, 111] width 30 height 7
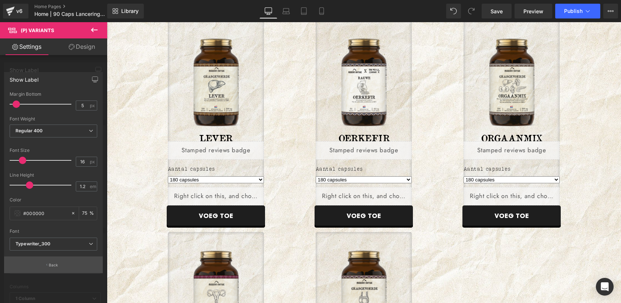
click at [59, 265] on button "Back" at bounding box center [53, 265] width 99 height 17
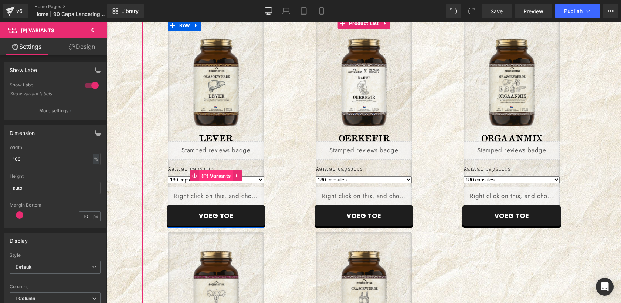
click at [213, 177] on span "(P) Variants" at bounding box center [216, 175] width 33 height 11
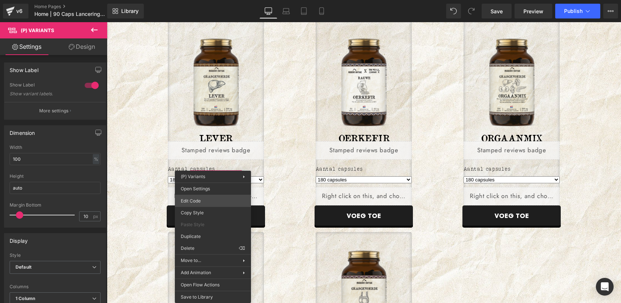
click at [207, 0] on div "(P) Variants You are previewing how the will restyle your page. You can not edi…" at bounding box center [310, 0] width 621 height 0
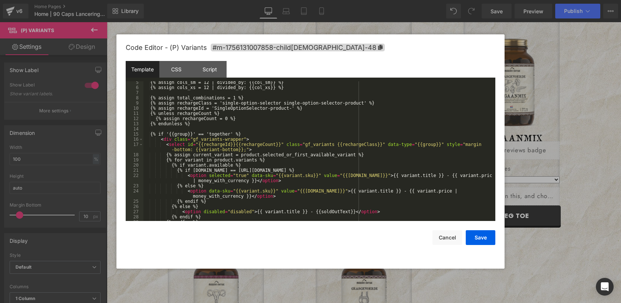
scroll to position [38, 0]
click at [446, 235] on button "Cancel" at bounding box center [448, 237] width 30 height 15
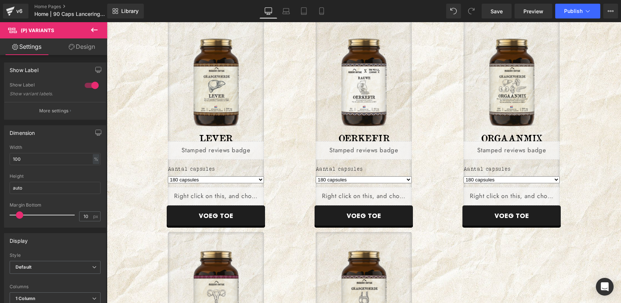
click at [91, 26] on icon at bounding box center [94, 30] width 9 height 9
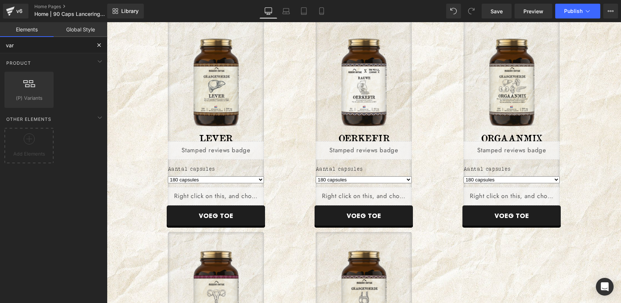
click at [47, 50] on input "var" at bounding box center [45, 45] width 91 height 16
type input "sw"
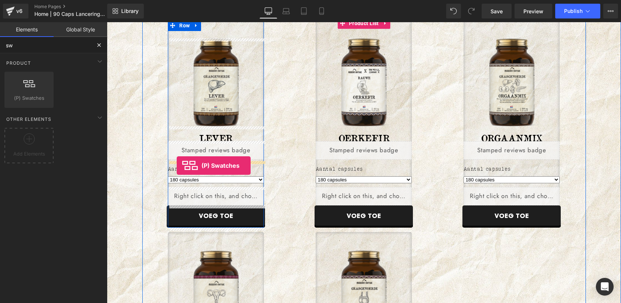
drag, startPoint x: 132, startPoint y: 115, endPoint x: 177, endPoint y: 166, distance: 67.8
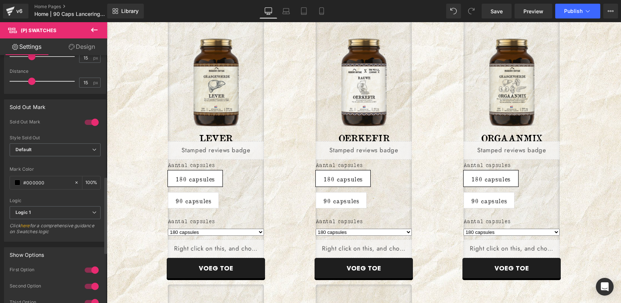
scroll to position [392, 0]
click at [45, 215] on span "Logic 1" at bounding box center [55, 212] width 91 height 13
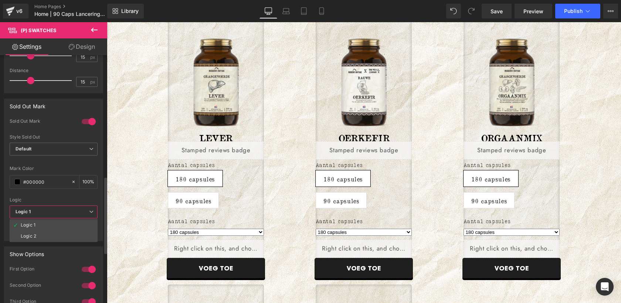
click at [51, 193] on div at bounding box center [54, 195] width 88 height 5
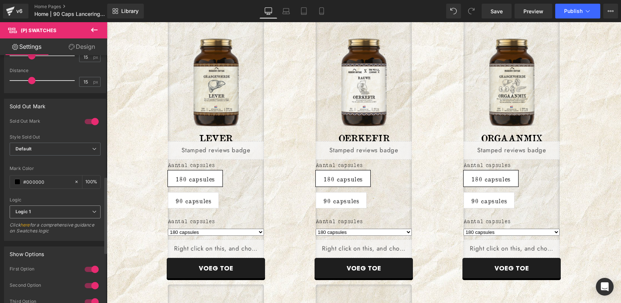
click at [33, 211] on span "Logic 1" at bounding box center [55, 212] width 91 height 13
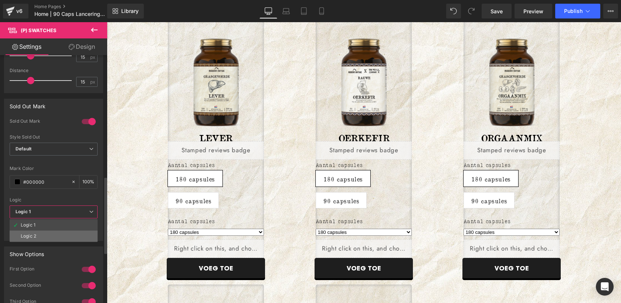
click at [28, 232] on li "Logic 2" at bounding box center [54, 236] width 88 height 11
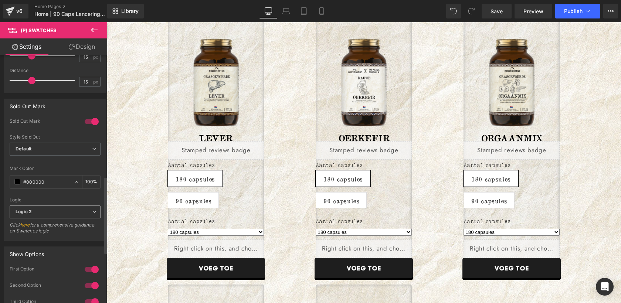
click at [36, 214] on span "Logic 2" at bounding box center [55, 212] width 91 height 13
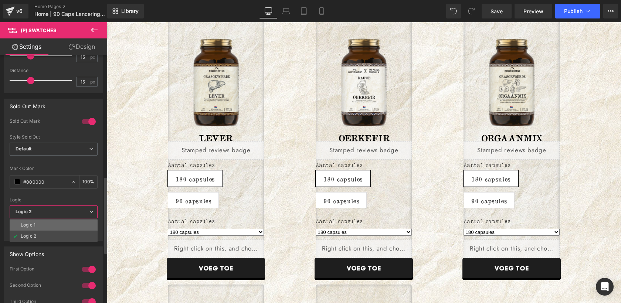
click at [35, 220] on li "Logic 1" at bounding box center [54, 225] width 88 height 11
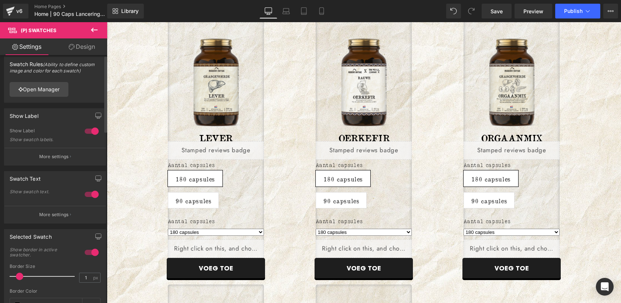
scroll to position [0, 0]
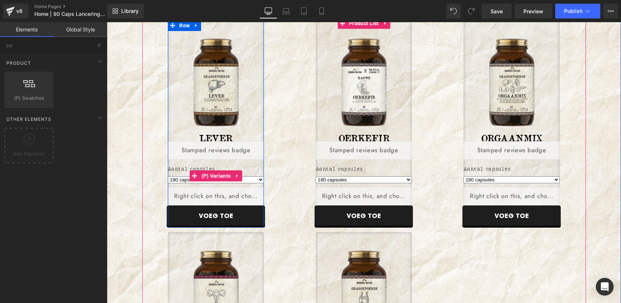
click at [186, 179] on select "180 capsules 90 capsules" at bounding box center [216, 179] width 96 height 7
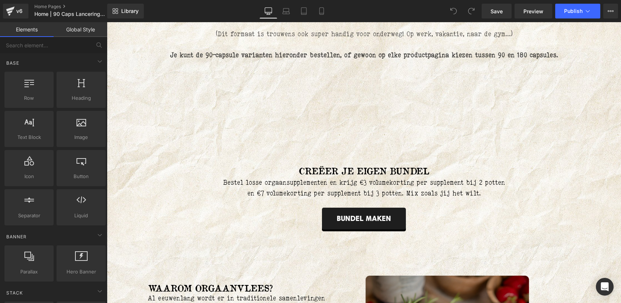
scroll to position [410, 0]
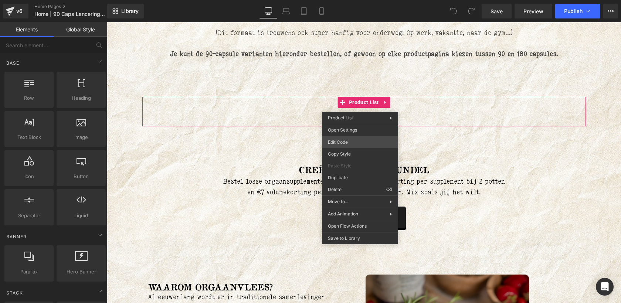
click at [347, 0] on div "You are previewing how the will restyle your page. You can not edit Elements in…" at bounding box center [310, 0] width 621 height 0
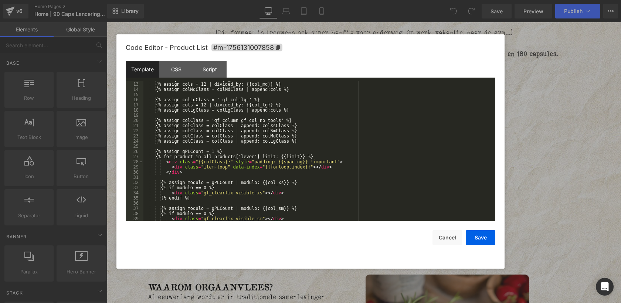
scroll to position [68, 0]
click at [266, 156] on div "{% assign cols = 12 | divided_by: {{col_md}} %} {% assign colMdClass = colMdCla…" at bounding box center [317, 156] width 349 height 150
click at [482, 231] on button "Save" at bounding box center [481, 237] width 30 height 15
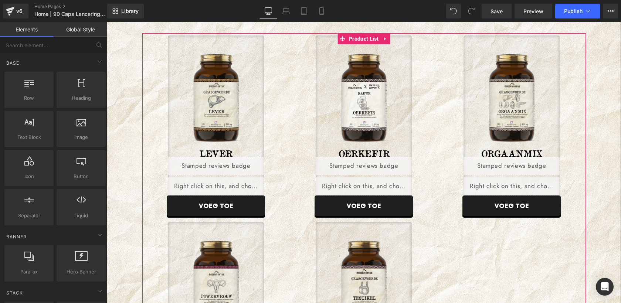
scroll to position [473, 0]
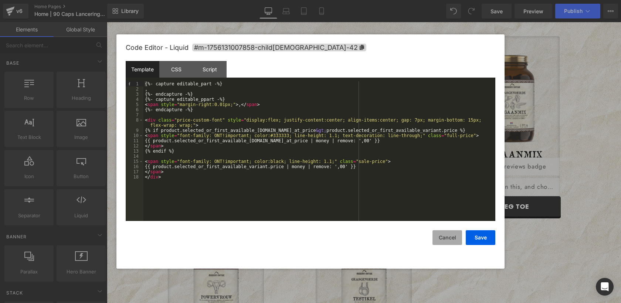
click at [452, 237] on button "Cancel" at bounding box center [448, 237] width 30 height 15
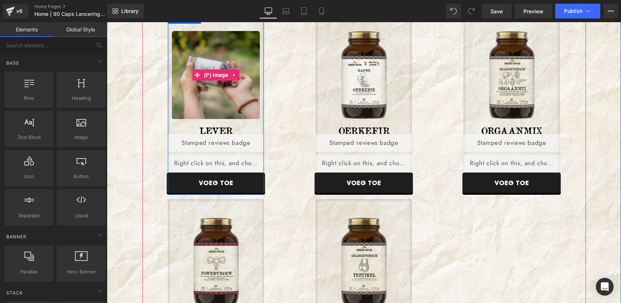
scroll to position [498, 0]
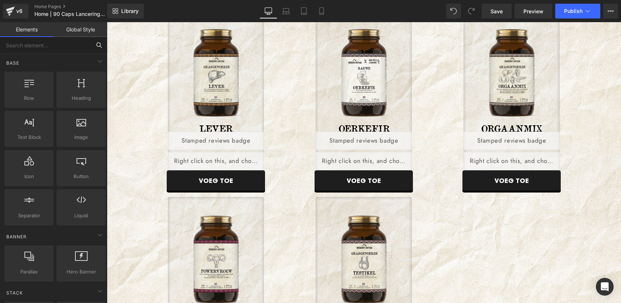
click at [68, 49] on input "text" at bounding box center [45, 45] width 91 height 16
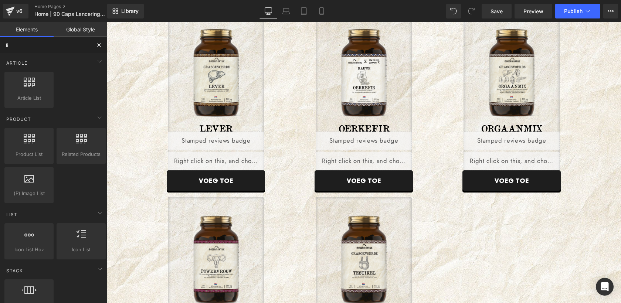
type input "liq"
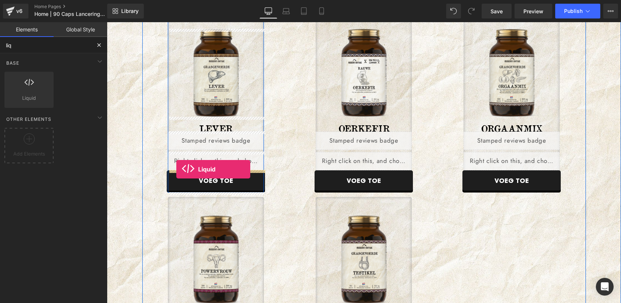
drag, startPoint x: 123, startPoint y: 109, endPoint x: 176, endPoint y: 169, distance: 80.2
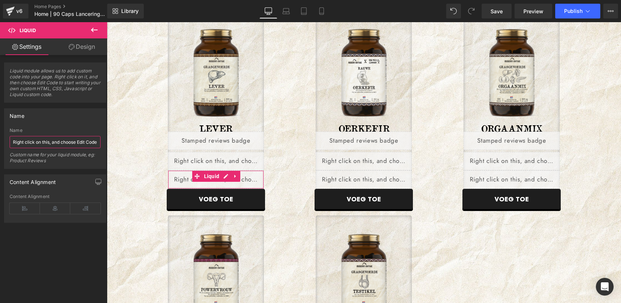
click at [66, 139] on input "Right click on this, and choose Edit Code." at bounding box center [55, 142] width 91 height 12
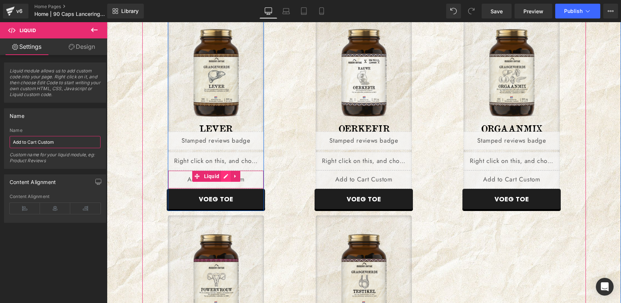
click at [227, 177] on div "Liquid" at bounding box center [216, 179] width 96 height 18
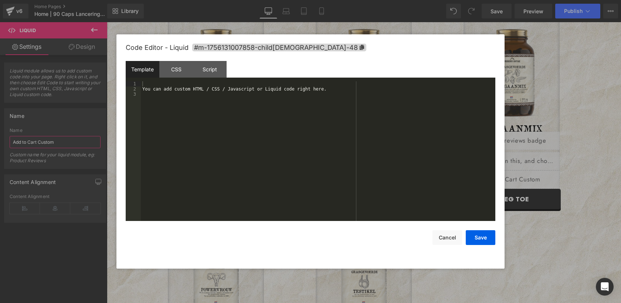
type input "Add to Cart Custom"
click at [227, 177] on div "You can add custom HTML / CSS / Javascript or Liquid code right here." at bounding box center [318, 156] width 355 height 150
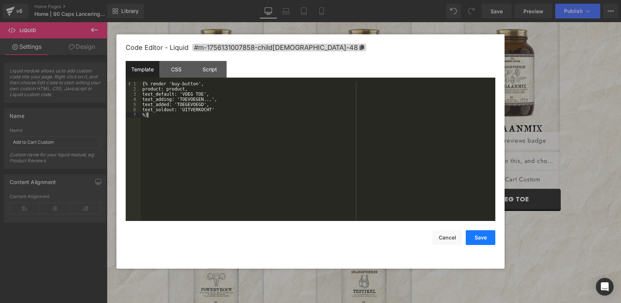
click at [479, 236] on button "Save" at bounding box center [481, 237] width 30 height 15
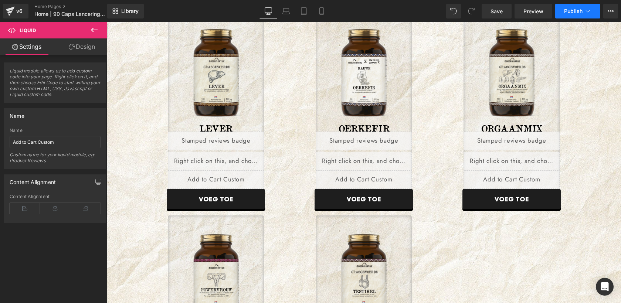
click at [568, 9] on span "Publish" at bounding box center [573, 11] width 18 height 6
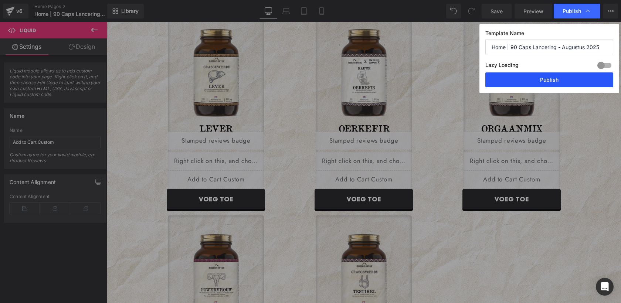
click at [547, 77] on button "Publish" at bounding box center [550, 79] width 128 height 15
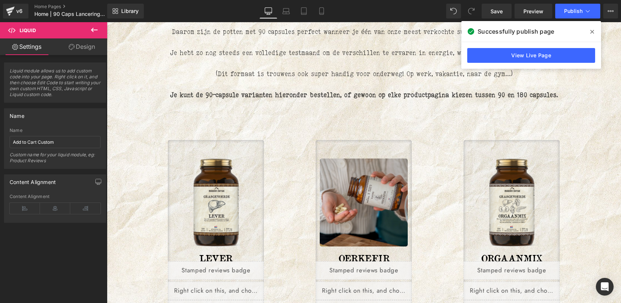
scroll to position [358, 0]
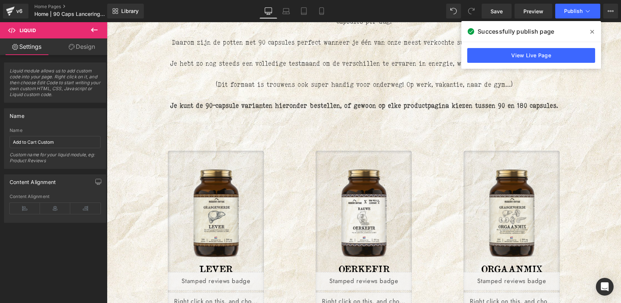
click at [100, 28] on button at bounding box center [94, 30] width 26 height 16
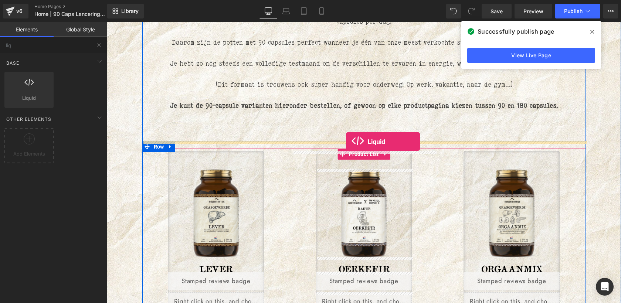
drag, startPoint x: 137, startPoint y: 110, endPoint x: 346, endPoint y: 141, distance: 212.0
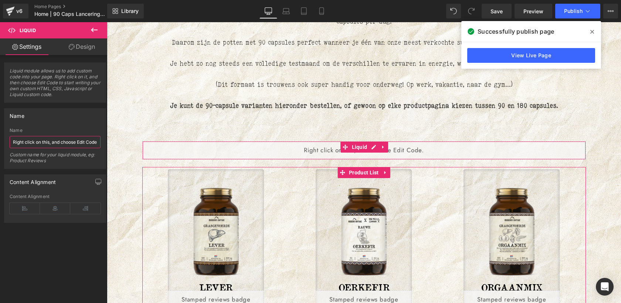
click at [36, 145] on input "Right click on this, and choose Edit Code." at bounding box center [55, 142] width 91 height 12
drag, startPoint x: 39, startPoint y: 141, endPoint x: 96, endPoint y: 145, distance: 57.1
click at [96, 145] on input "Buy Button Scrips and Styles" at bounding box center [55, 142] width 91 height 12
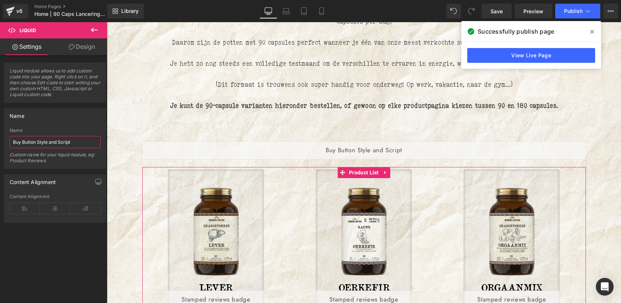
type input "Buy Button Style and Script"
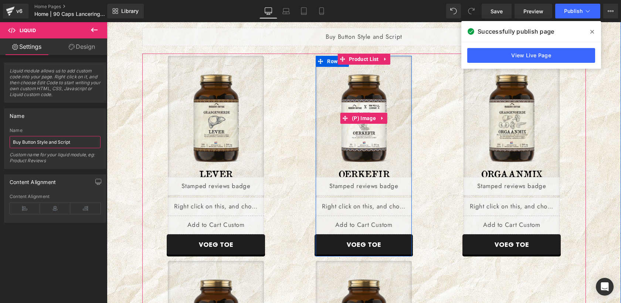
scroll to position [471, 0]
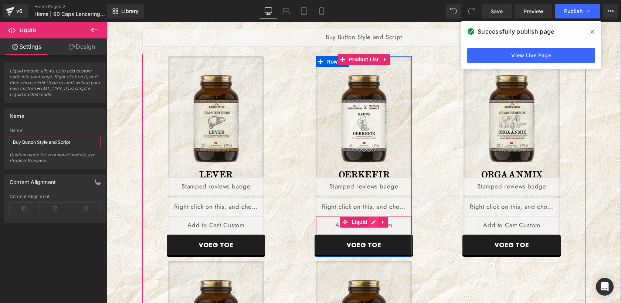
click at [376, 220] on div "Liquid" at bounding box center [364, 225] width 96 height 18
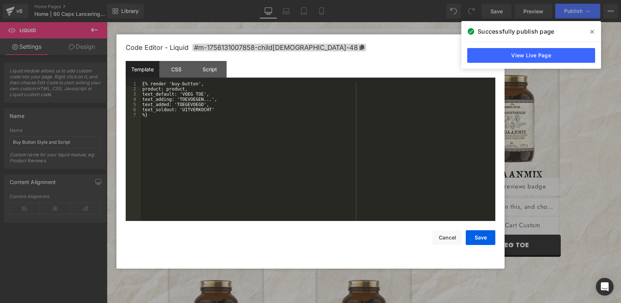
click at [298, 156] on div "{% render 'buy-button', product: product, text_default: 'VOEG TOE', text_adding…" at bounding box center [318, 156] width 355 height 150
drag, startPoint x: 143, startPoint y: 86, endPoint x: 216, endPoint y: 83, distance: 72.9
click at [216, 83] on div "{% render 'buy-button', product: product, text_default: 'VOEG TOE', text_adding…" at bounding box center [318, 156] width 355 height 150
click at [444, 240] on button "Cancel" at bounding box center [448, 237] width 30 height 15
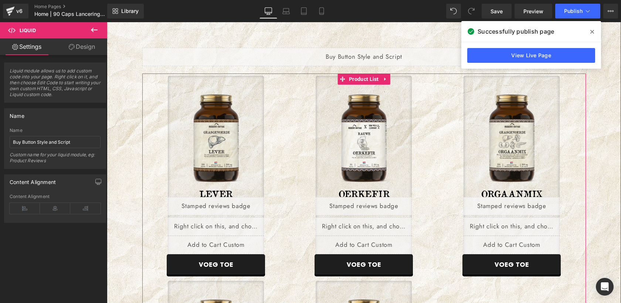
scroll to position [446, 0]
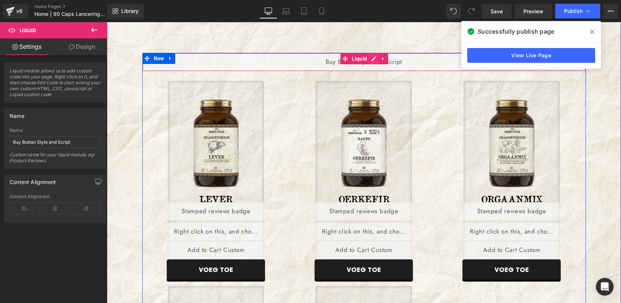
click at [371, 58] on div "Liquid" at bounding box center [364, 62] width 444 height 18
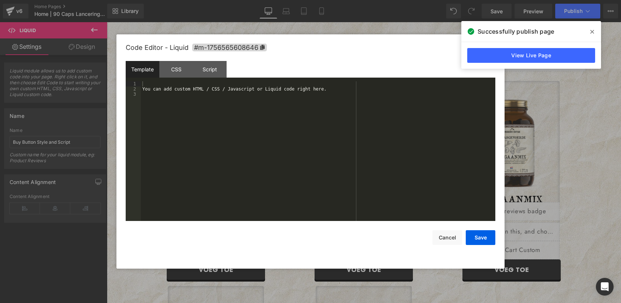
click at [327, 102] on div "You can add custom HTML / CSS / Javascript or Liquid code right here." at bounding box center [318, 156] width 355 height 150
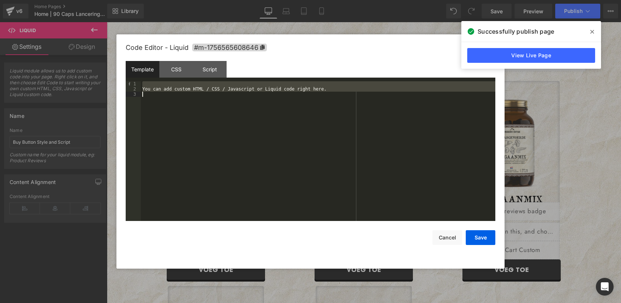
paste textarea
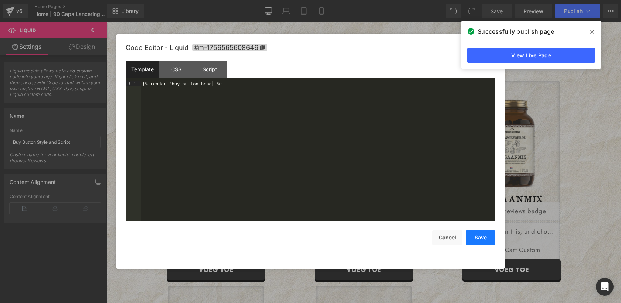
click at [480, 240] on button "Save" at bounding box center [481, 237] width 30 height 15
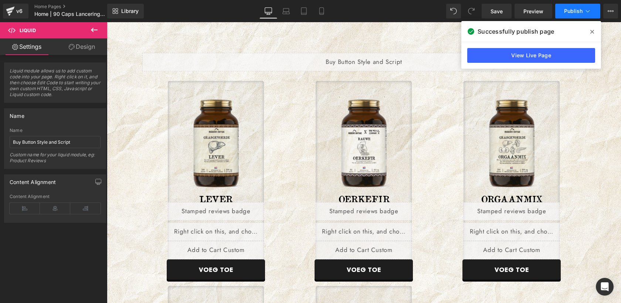
click at [575, 13] on span "Publish" at bounding box center [573, 11] width 18 height 6
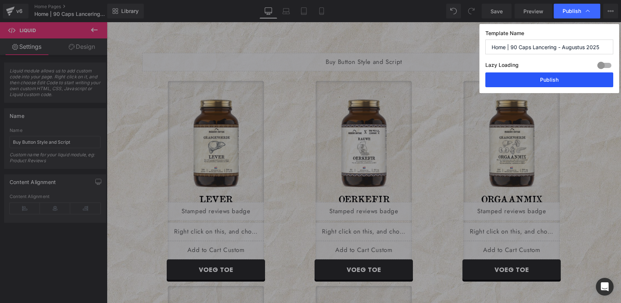
click at [554, 79] on button "Publish" at bounding box center [550, 79] width 128 height 15
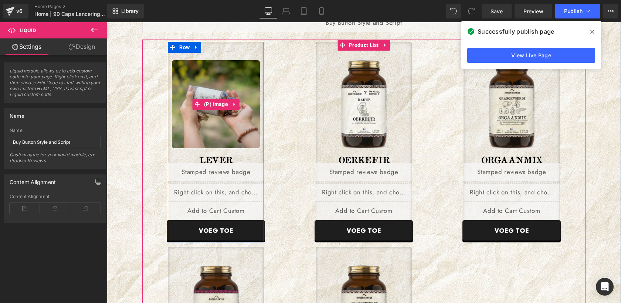
scroll to position [504, 0]
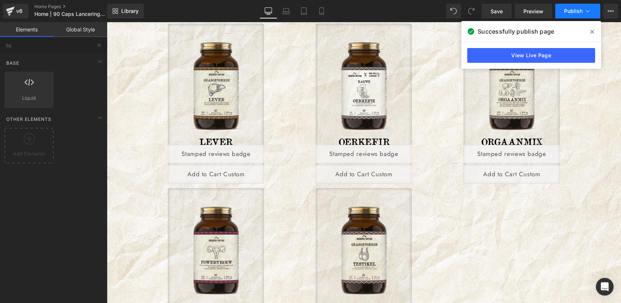
click at [574, 16] on button "Publish" at bounding box center [577, 11] width 45 height 15
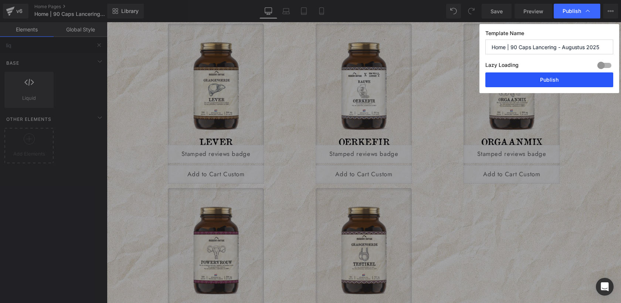
click at [550, 84] on button "Publish" at bounding box center [550, 79] width 128 height 15
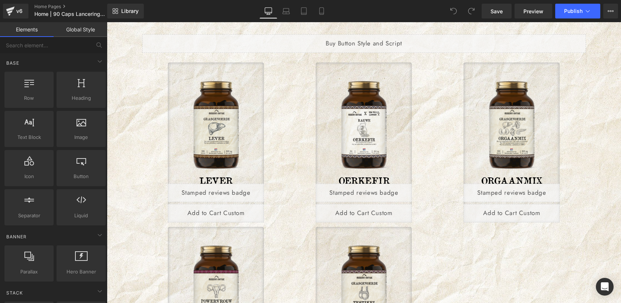
scroll to position [466, 0]
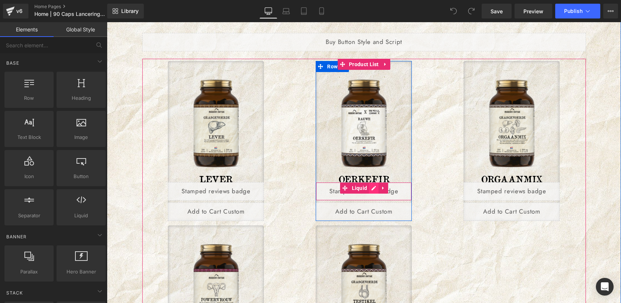
click at [371, 190] on div "Liquid" at bounding box center [364, 191] width 96 height 18
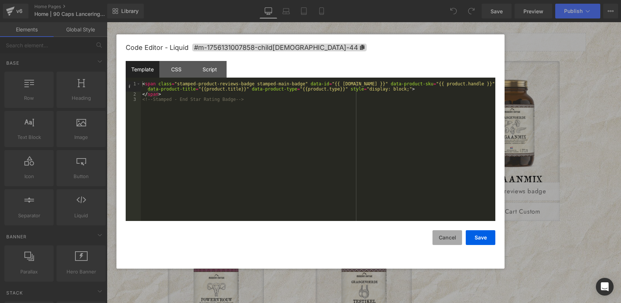
click at [451, 234] on button "Cancel" at bounding box center [448, 237] width 30 height 15
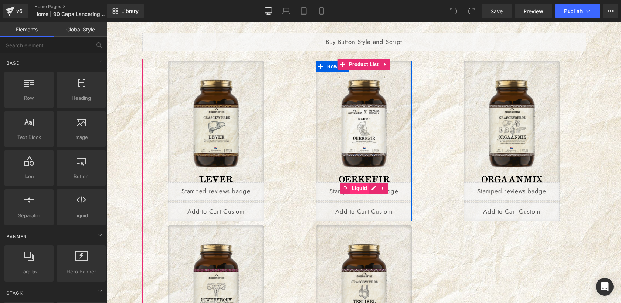
click at [358, 187] on span "Liquid" at bounding box center [359, 188] width 19 height 11
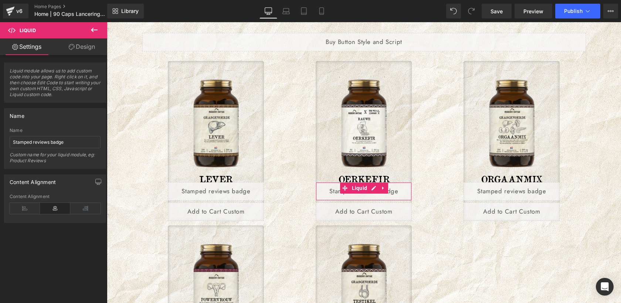
click at [87, 47] on link "Design" at bounding box center [82, 46] width 54 height 17
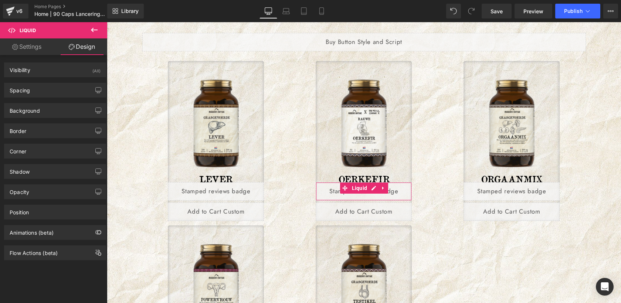
type input "-5"
type input "0"
type input "5"
type input "0"
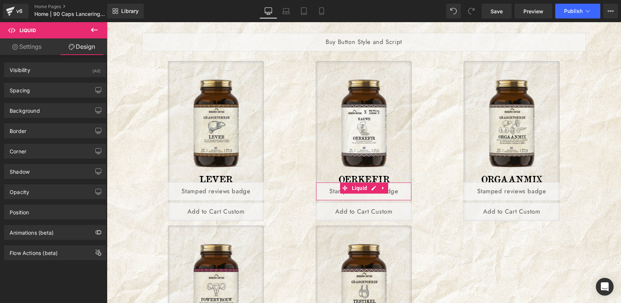
type input "0"
click at [52, 89] on div "Spacing" at bounding box center [54, 90] width 101 height 14
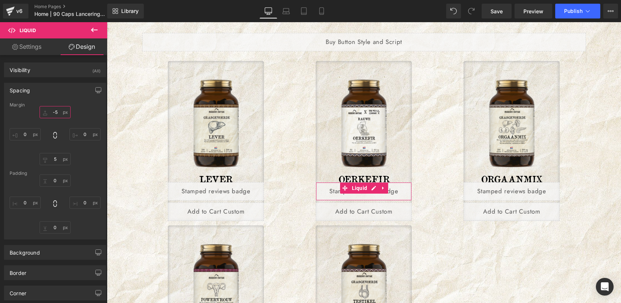
click at [54, 110] on input "-5" at bounding box center [55, 112] width 31 height 12
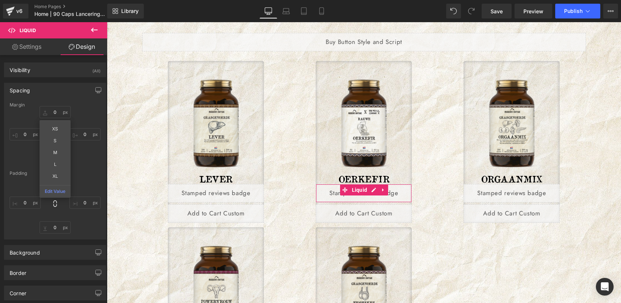
click at [68, 95] on div "Spacing" at bounding box center [54, 90] width 101 height 14
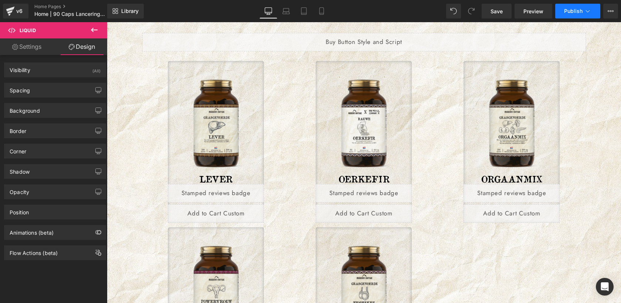
click at [576, 7] on button "Publish" at bounding box center [577, 11] width 45 height 15
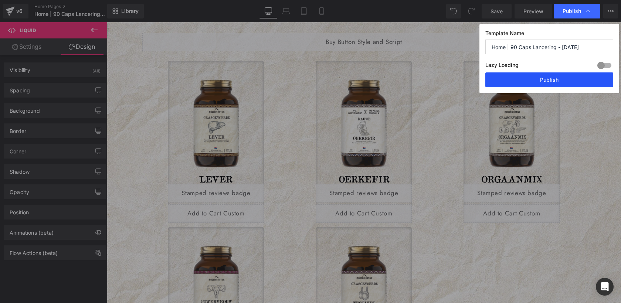
click at [555, 81] on button "Publish" at bounding box center [550, 79] width 128 height 15
